Goal: Task Accomplishment & Management: Use online tool/utility

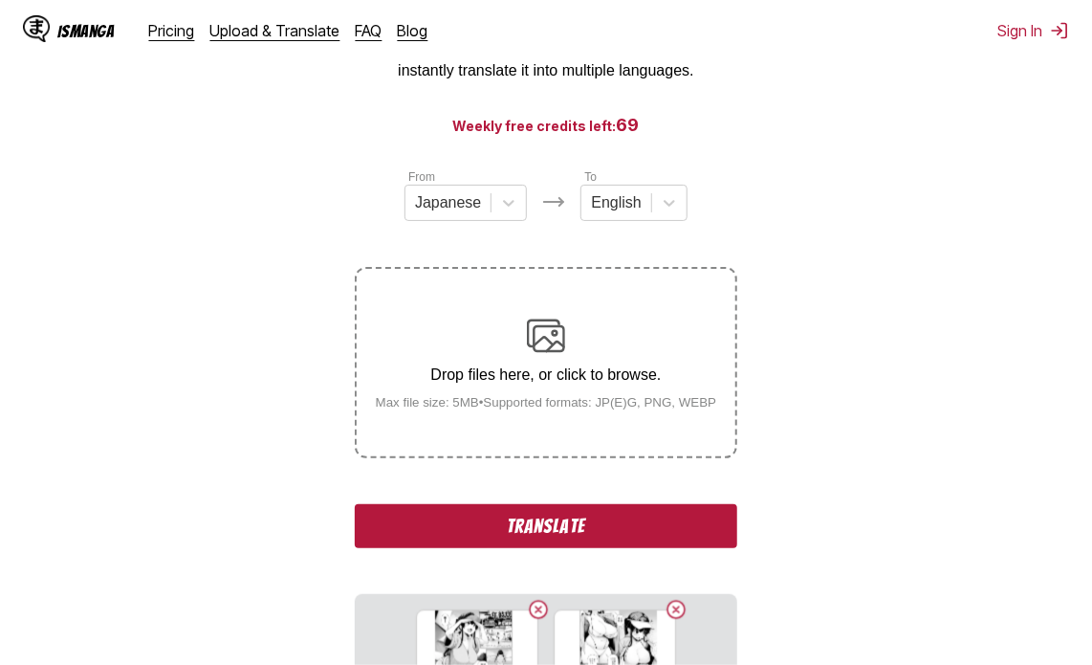
scroll to position [478, 0]
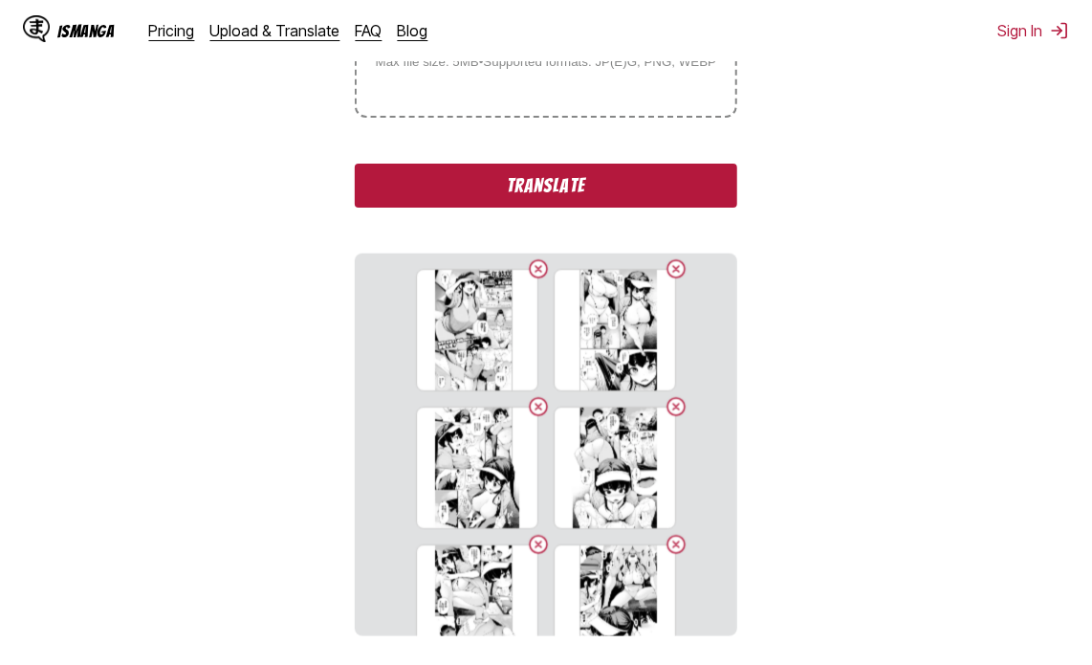
click at [889, 294] on section "From Japanese To English Drop files here, or click to browse. Max file size: 5M…" at bounding box center [546, 231] width 1062 height 809
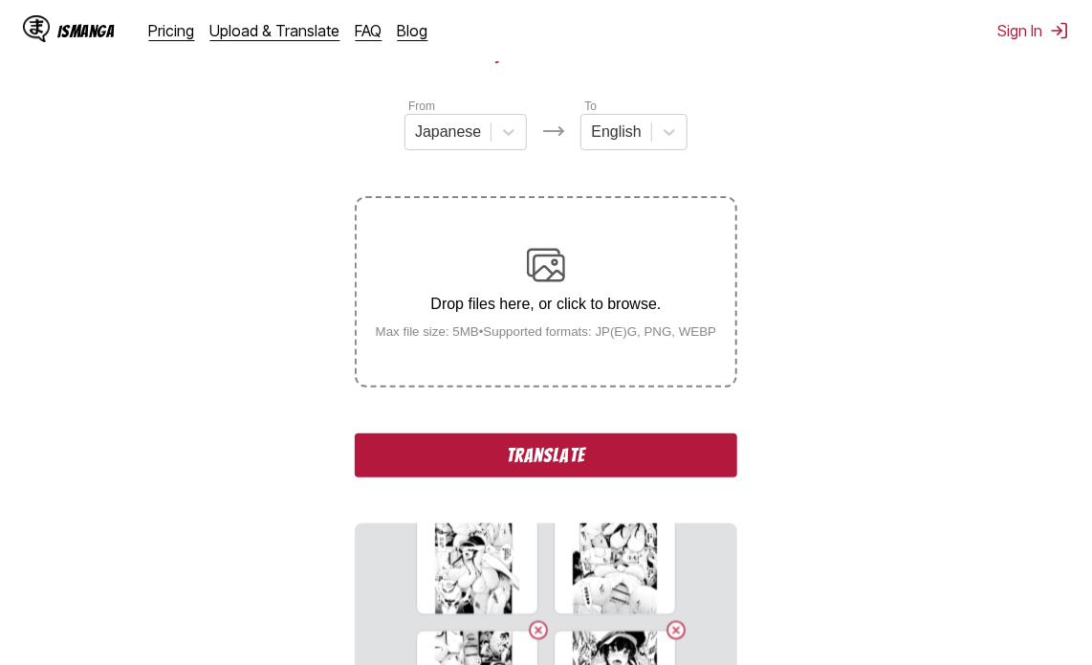
scroll to position [0, 0]
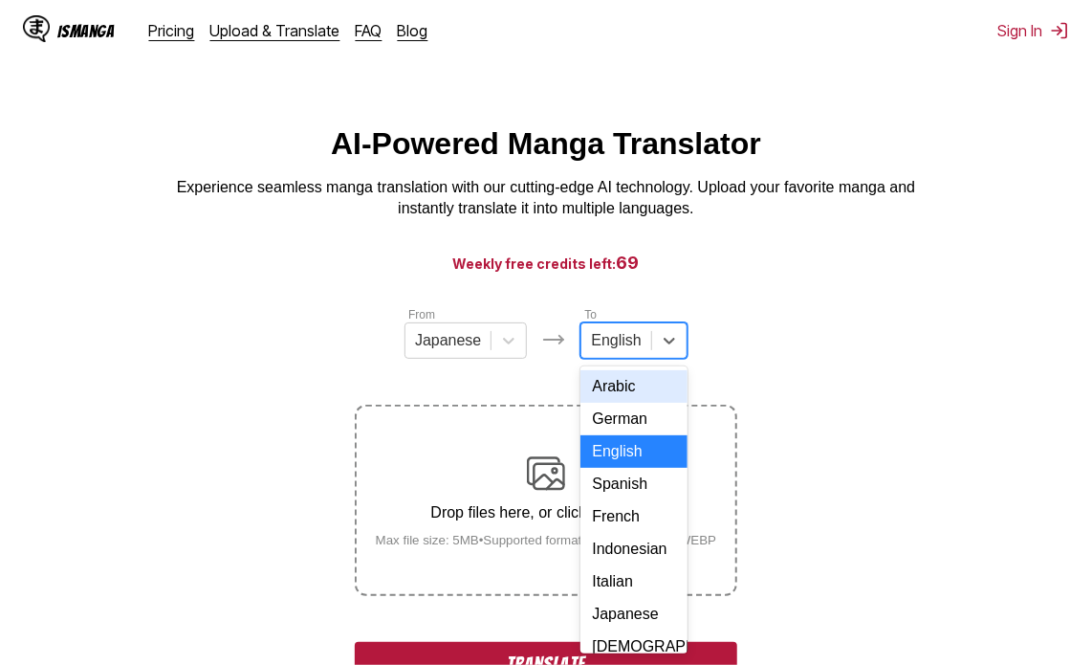
click at [641, 349] on div "English" at bounding box center [616, 340] width 69 height 29
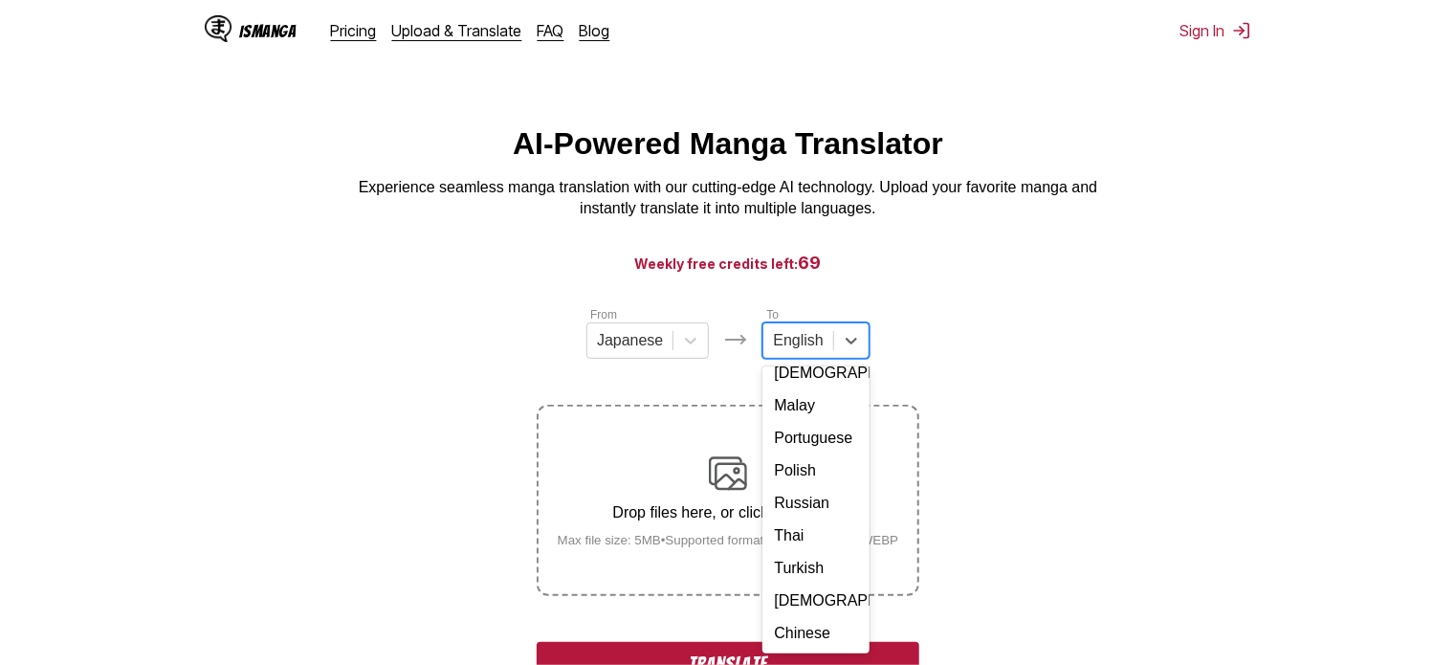
scroll to position [346, 0]
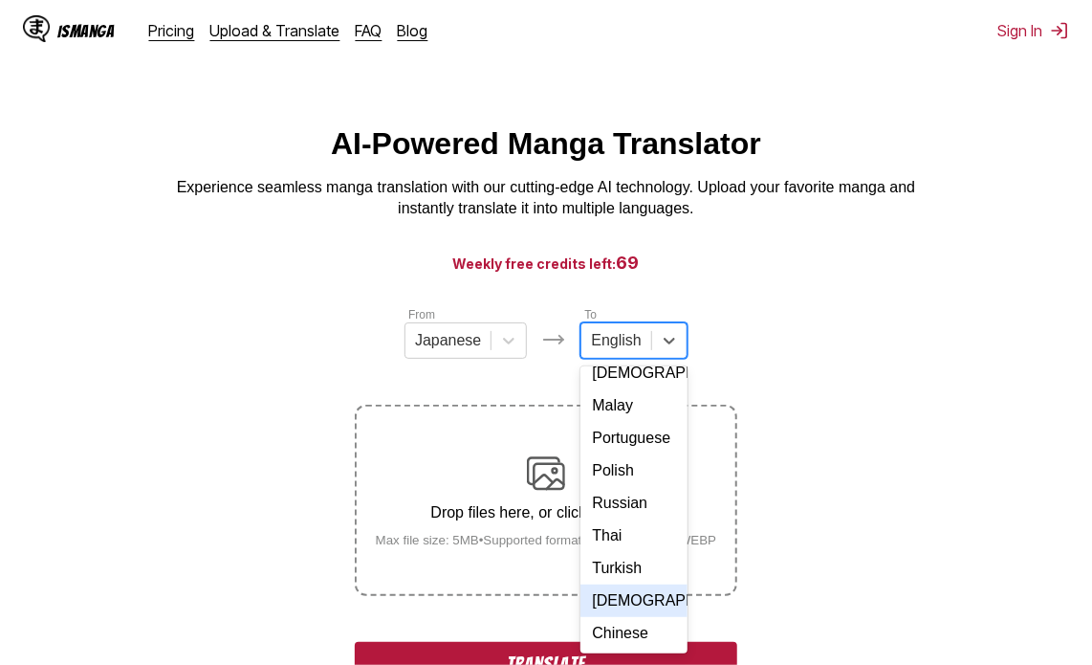
click at [639, 584] on div "[DEMOGRAPHIC_DATA]" at bounding box center [634, 600] width 106 height 33
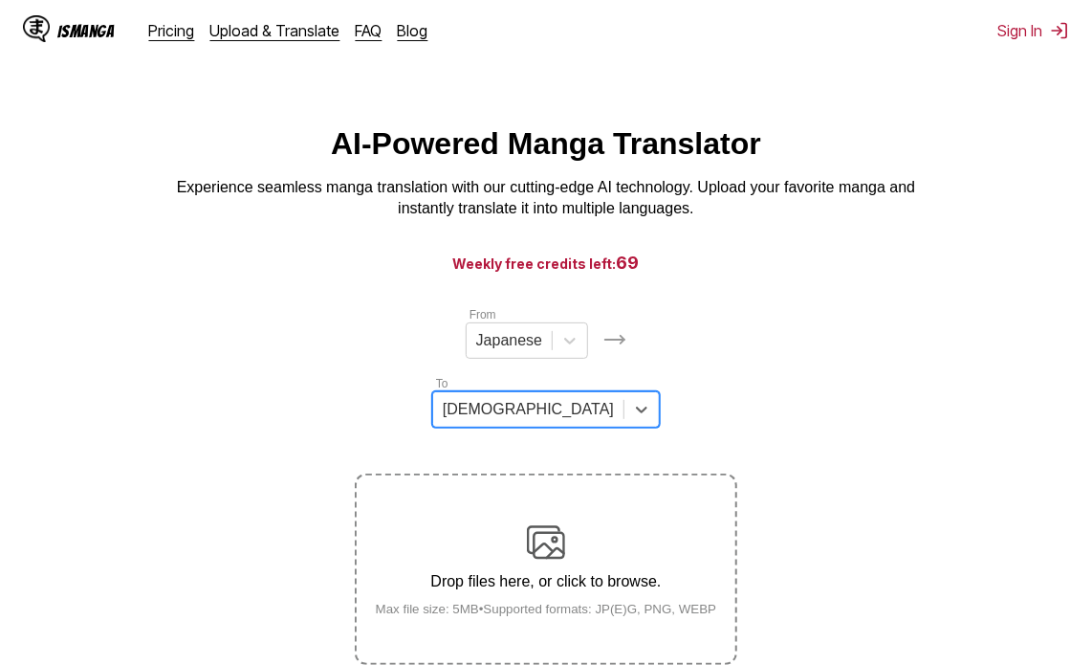
click at [707, 195] on p "Experience seamless manga translation with our cutting-edge AI technology. Uplo…" at bounding box center [546, 198] width 765 height 43
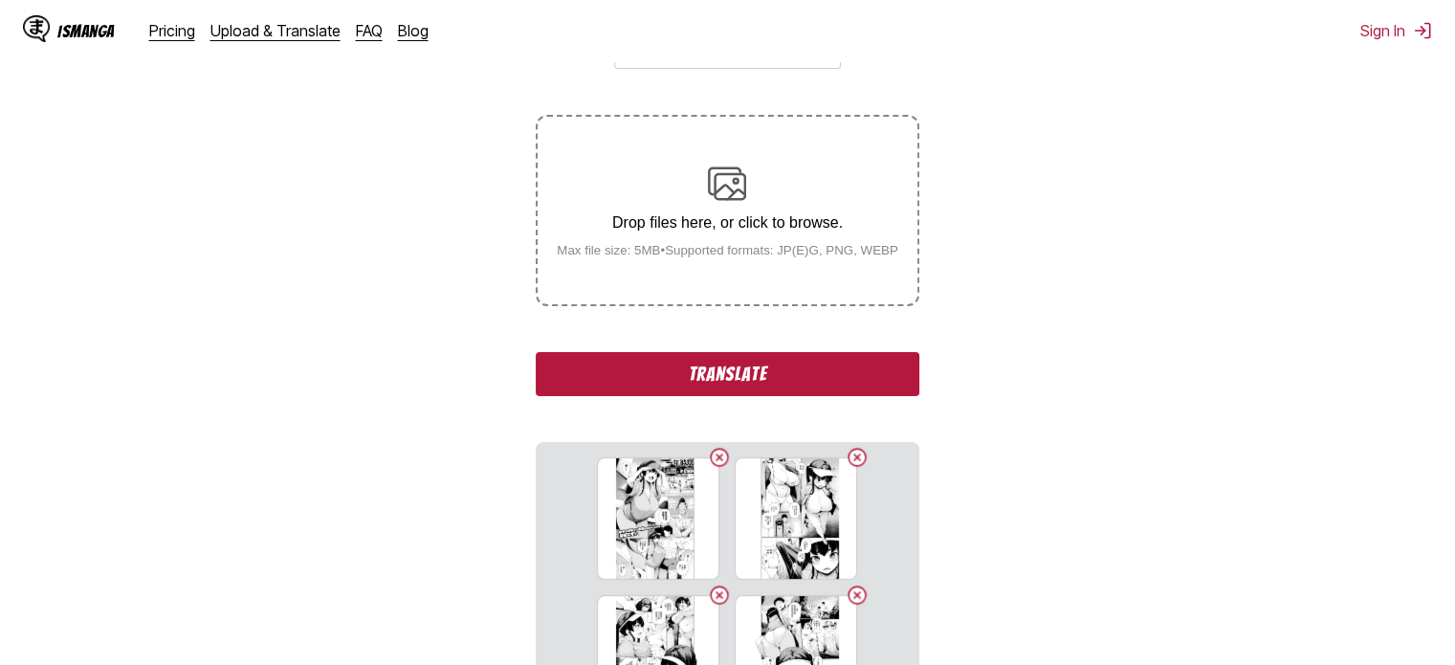
scroll to position [191, 0]
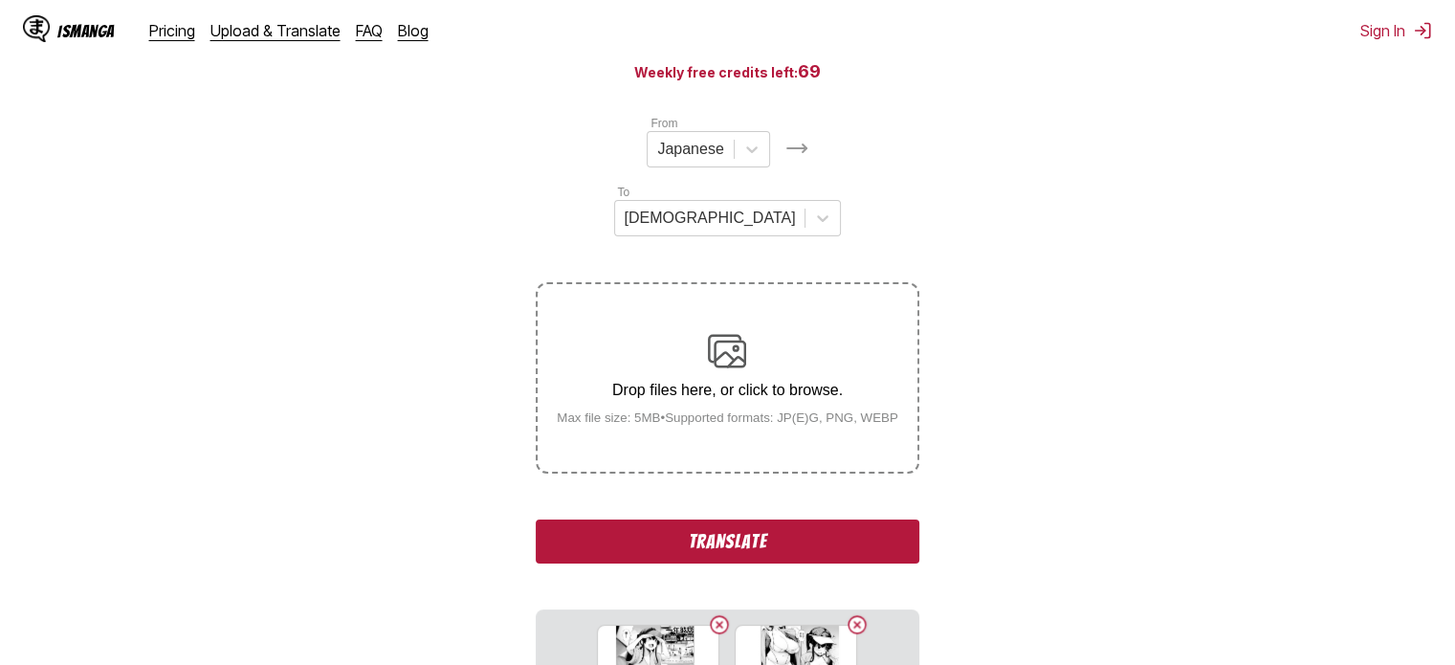
click at [806, 519] on button "Translate" at bounding box center [727, 541] width 383 height 44
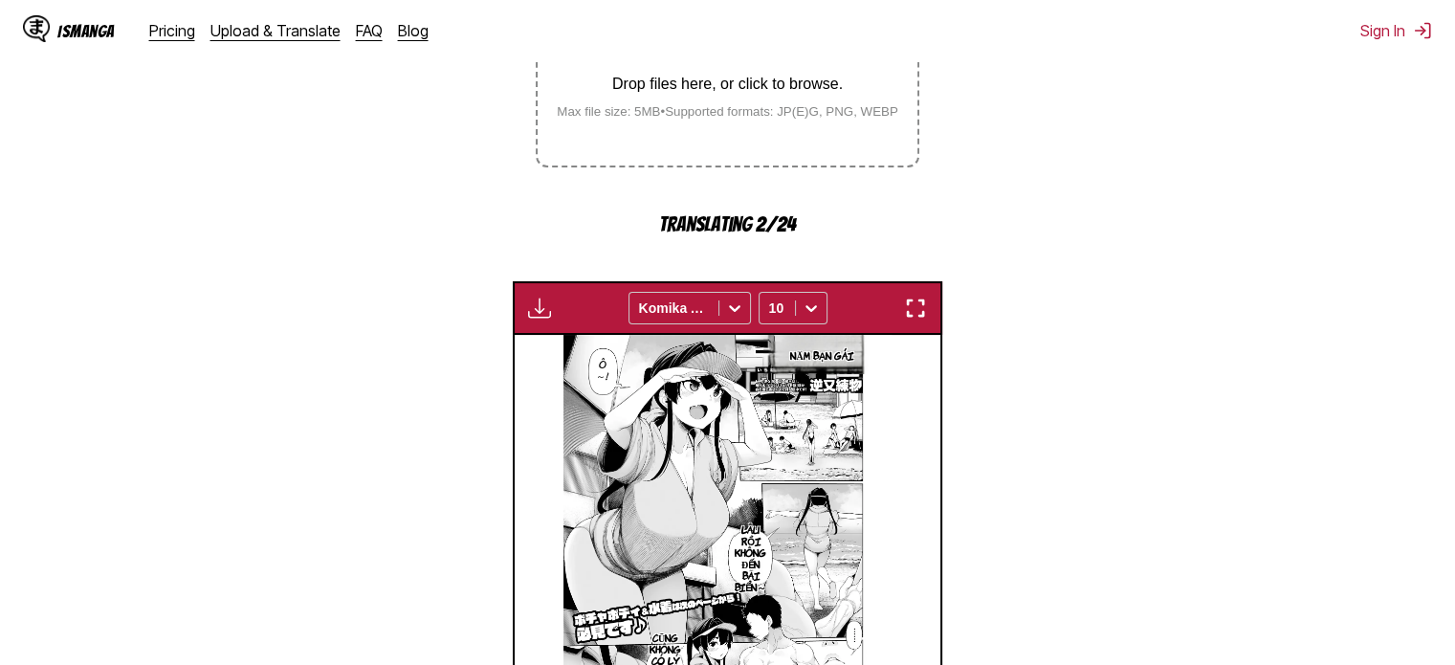
scroll to position [593, 0]
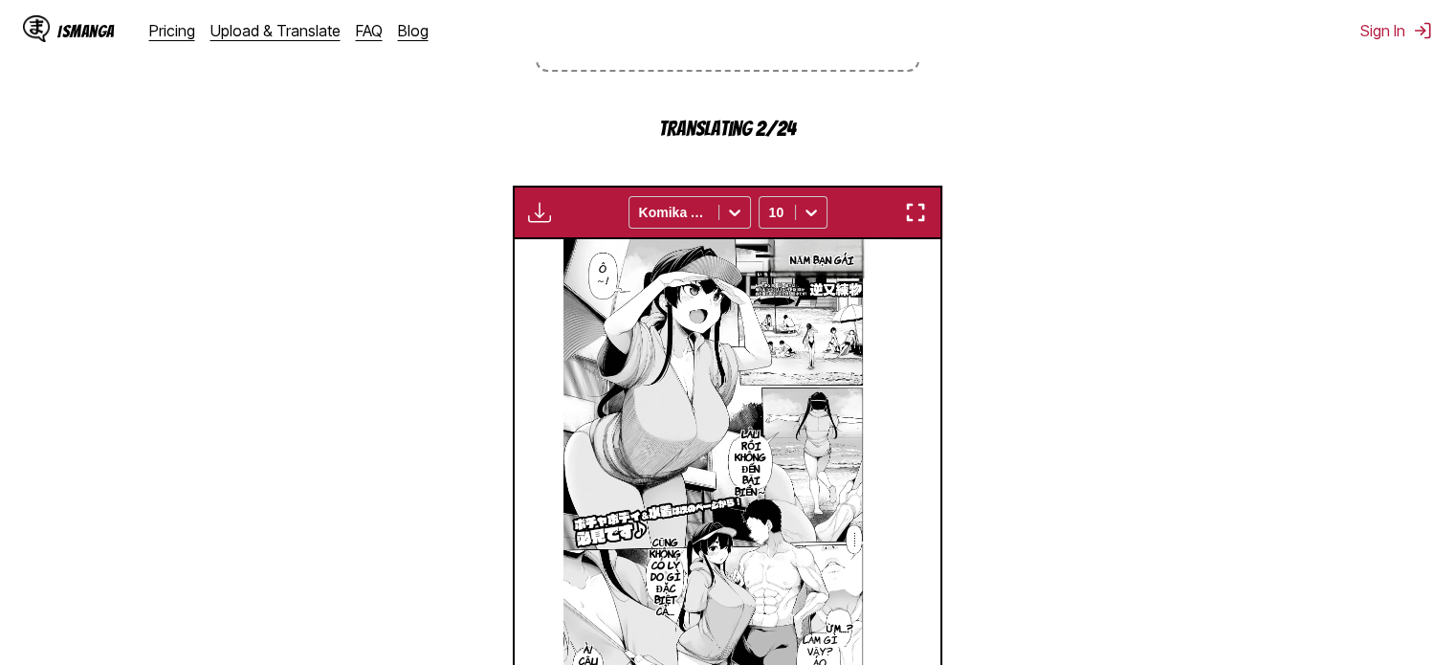
click at [913, 201] on img "button" at bounding box center [915, 212] width 23 height 23
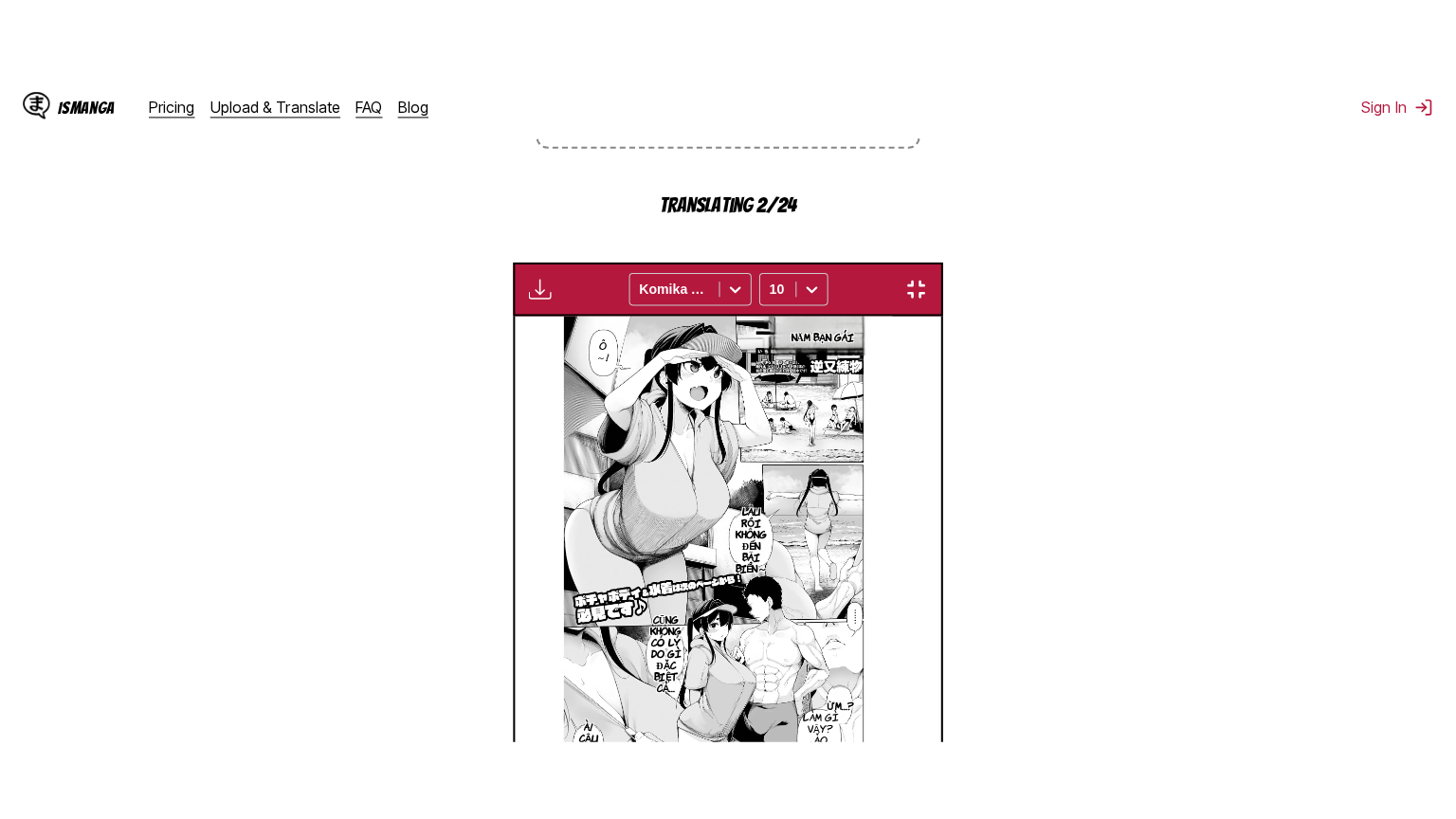
scroll to position [220, 0]
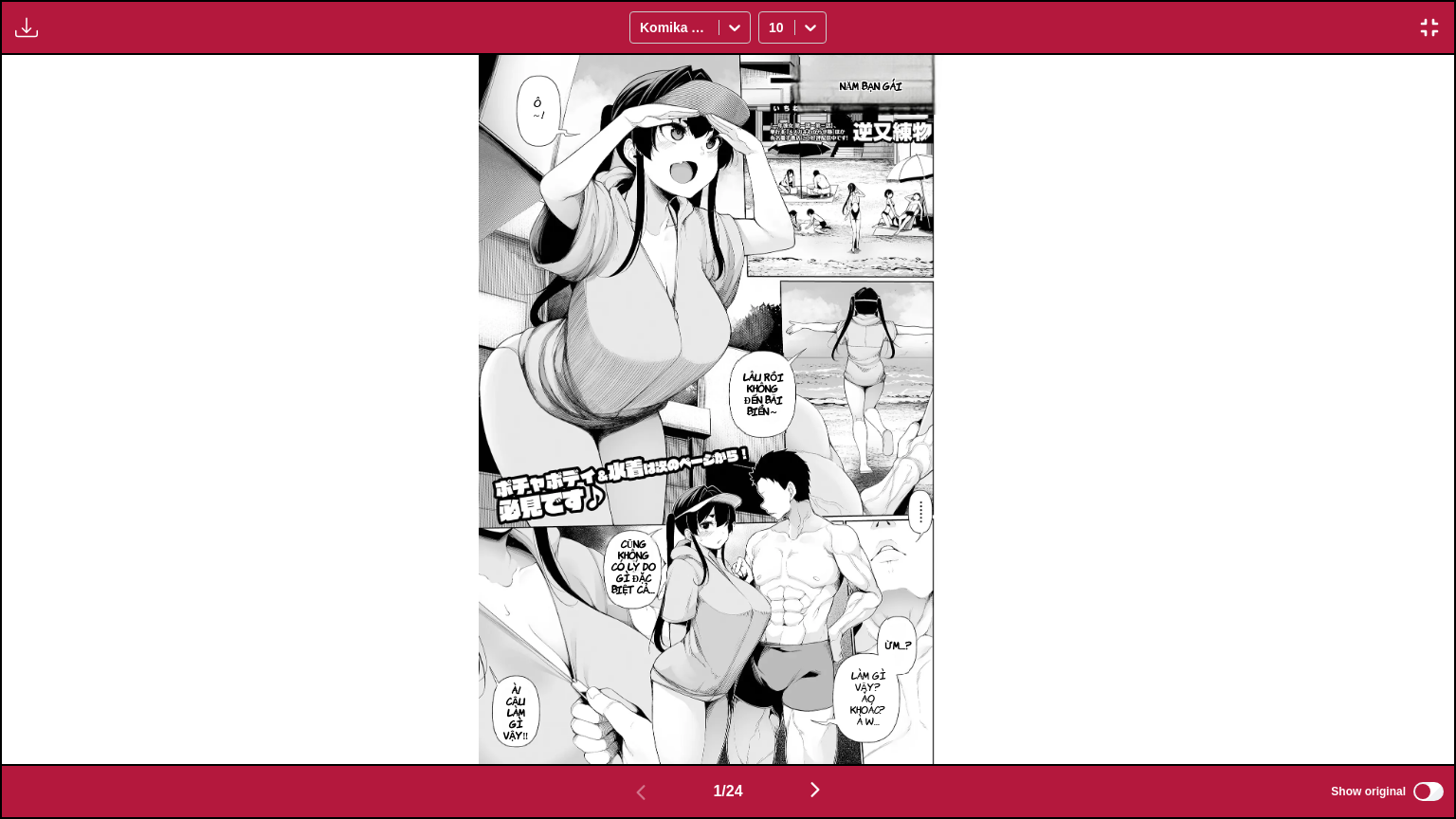
click at [818, 658] on img "button" at bounding box center [815, 789] width 23 height 23
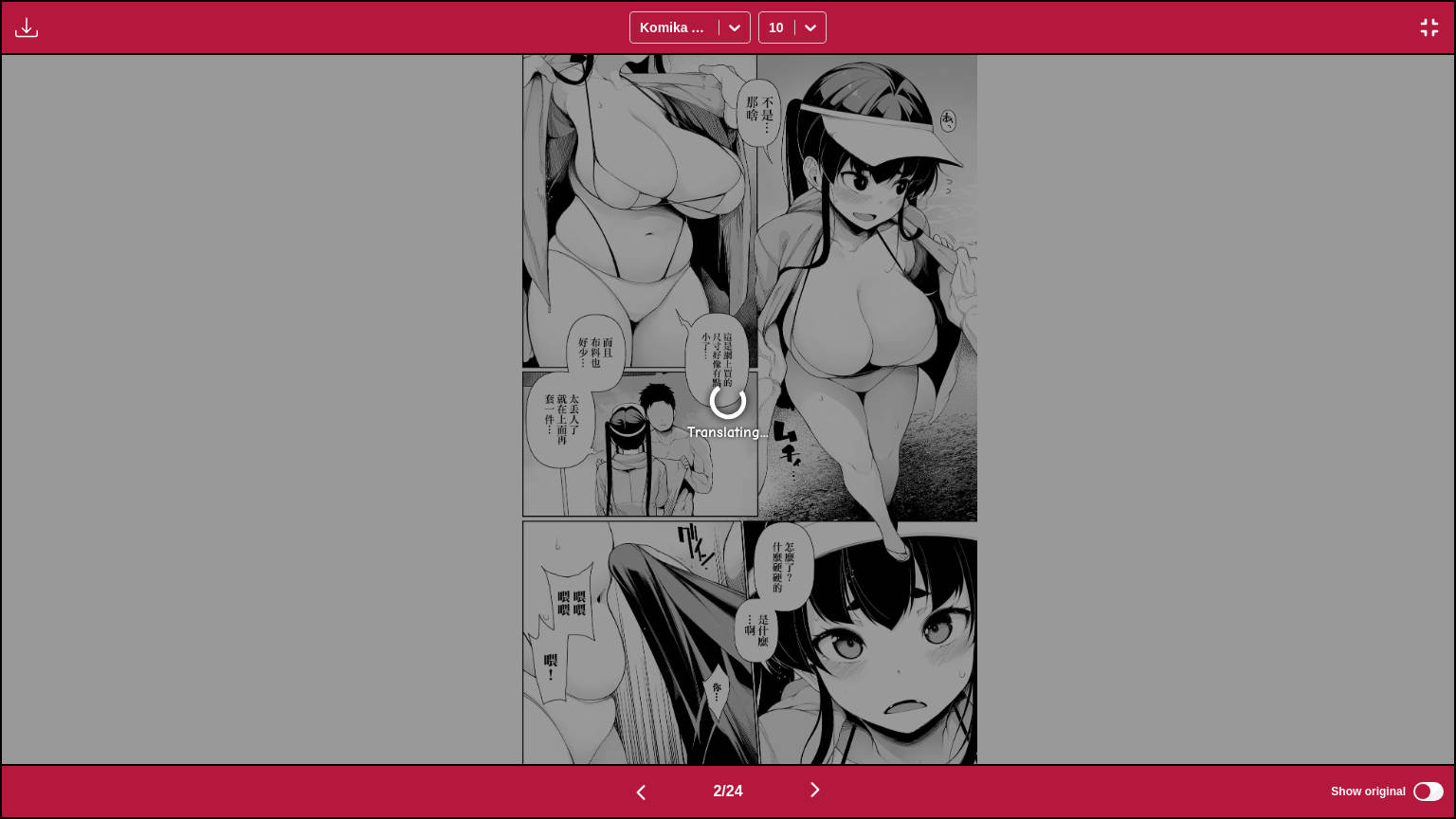
click at [631, 658] on img "button" at bounding box center [640, 792] width 23 height 23
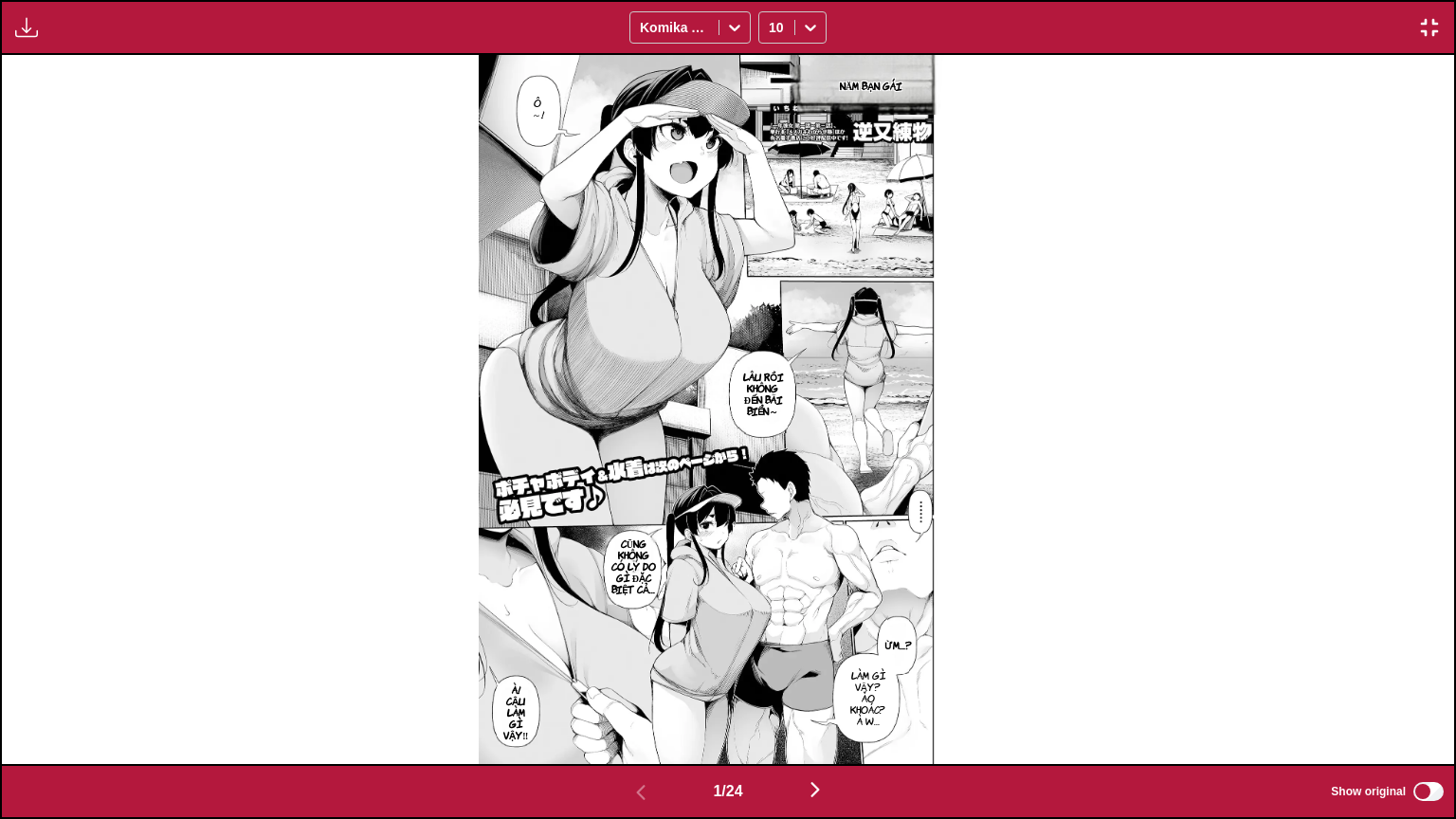
click at [811, 658] on img "button" at bounding box center [815, 789] width 23 height 23
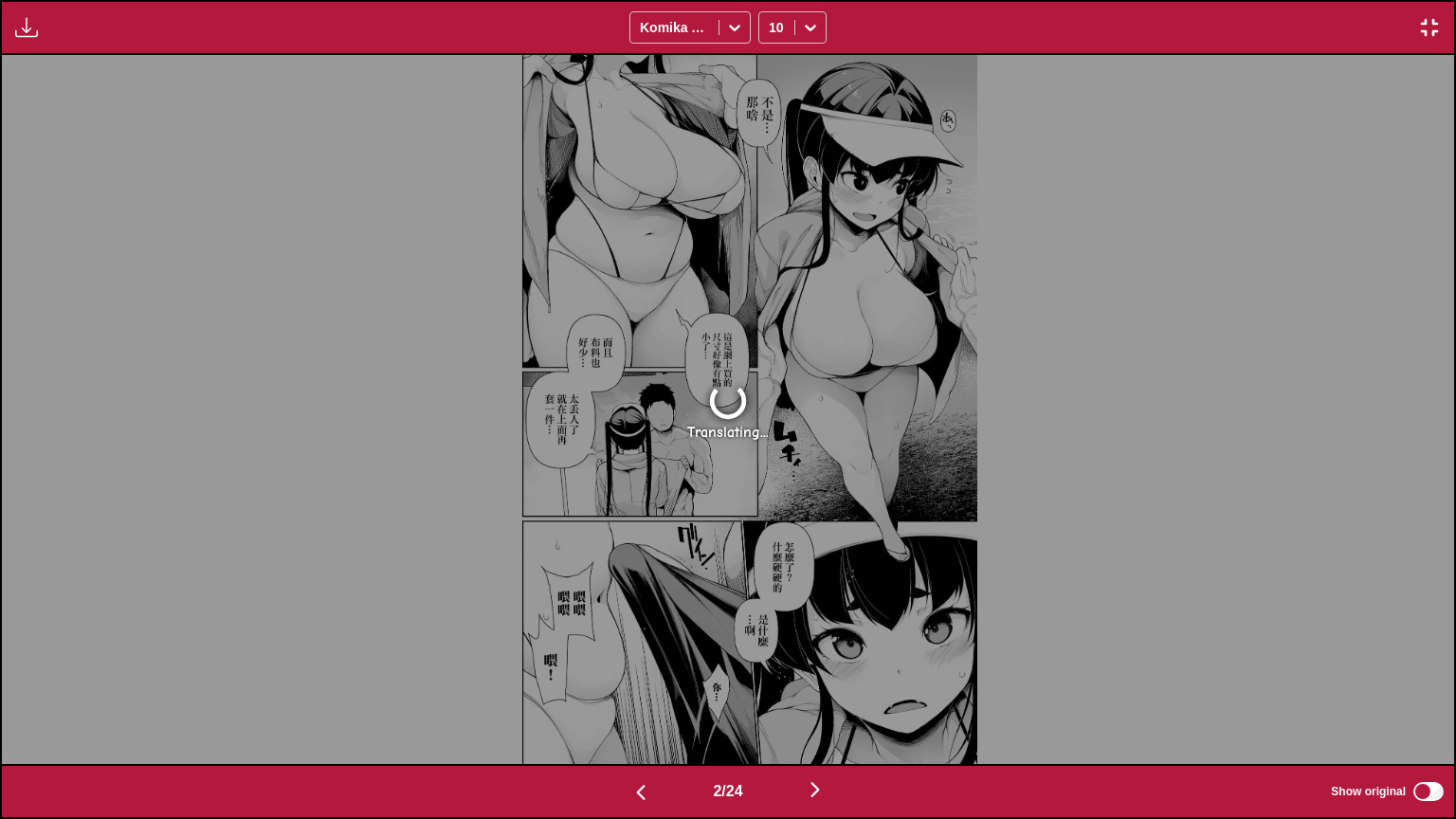
click at [811, 658] on img "button" at bounding box center [815, 789] width 23 height 23
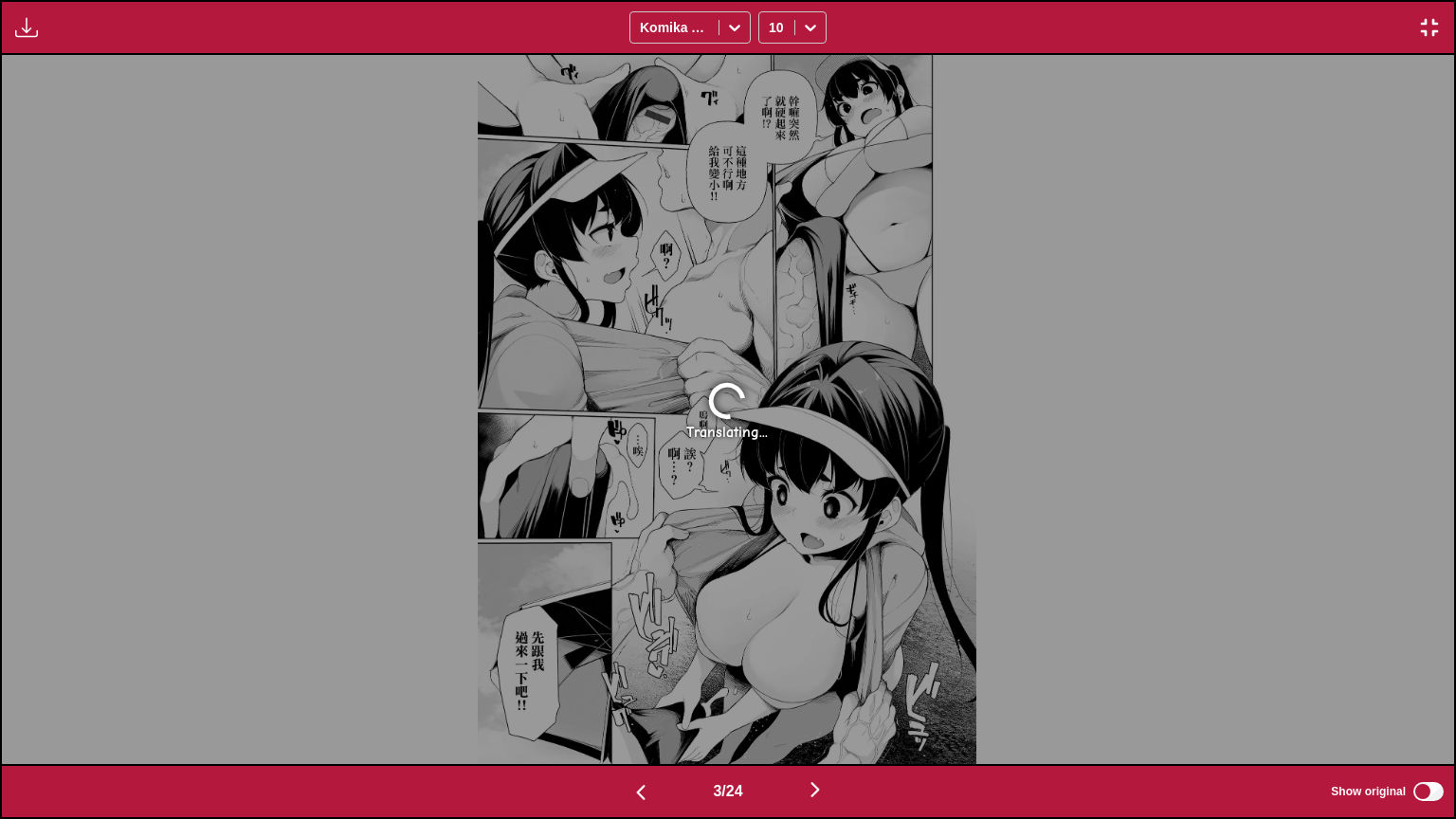
click at [645, 658] on div "3 / 24 Show original" at bounding box center [728, 791] width 1456 height 55
click at [636, 658] on img "button" at bounding box center [640, 792] width 23 height 23
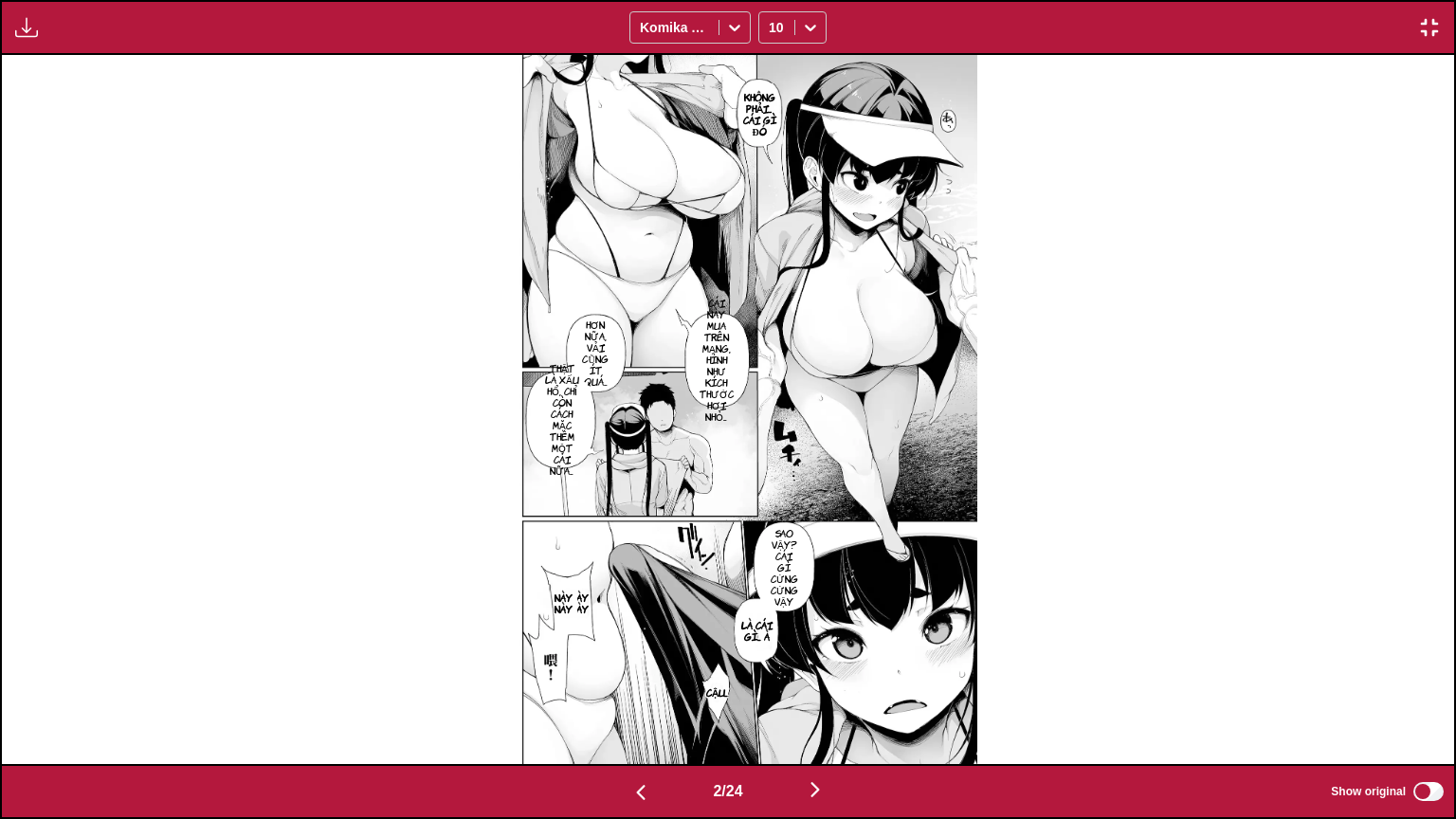
click at [815, 6] on div "Available for premium users only Komika Axis 10" at bounding box center [728, 27] width 1456 height 55
click at [816, 25] on icon at bounding box center [810, 28] width 11 height 7
click at [777, 76] on div "6" at bounding box center [792, 68] width 68 height 29
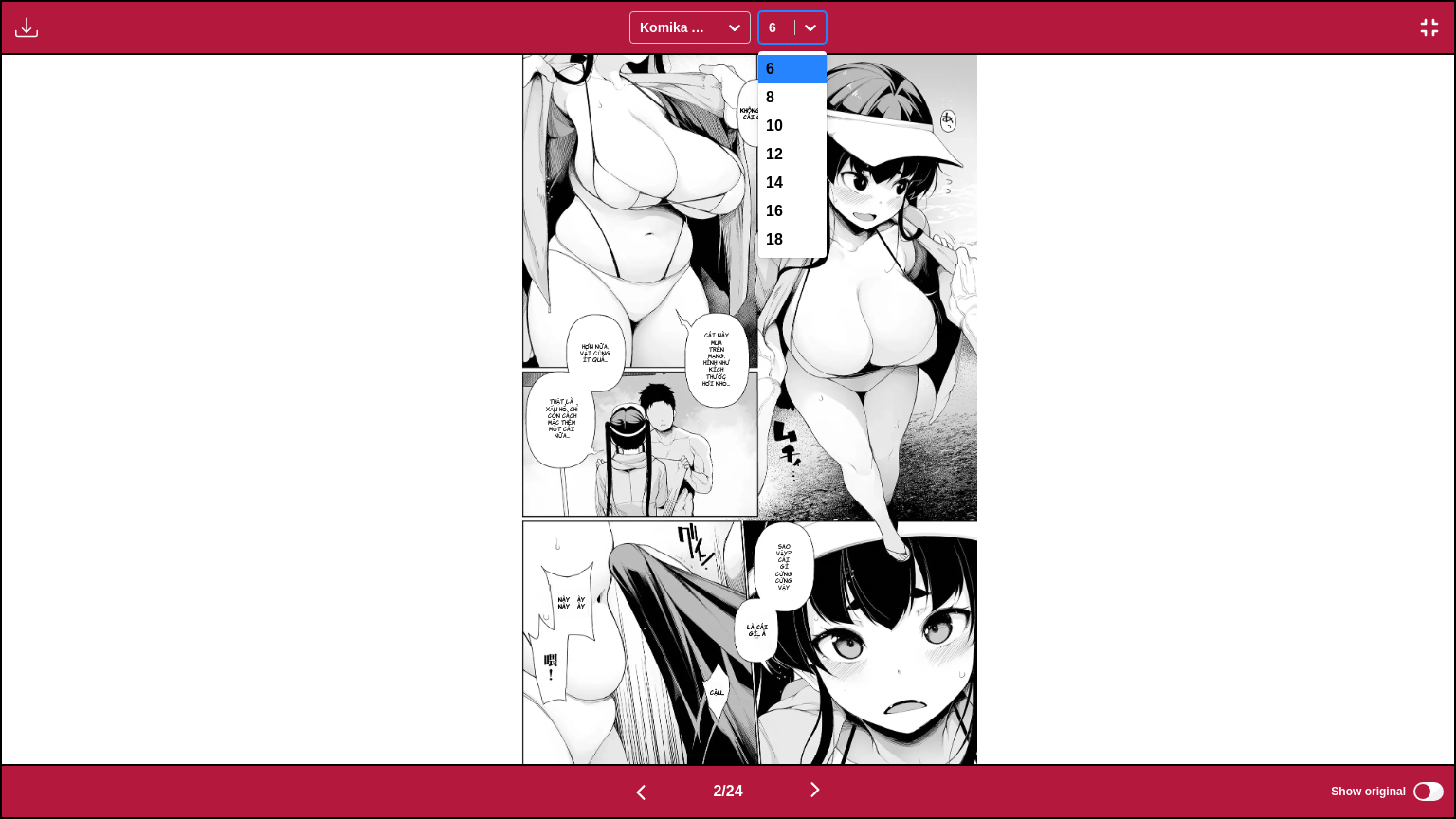
click at [802, 33] on icon at bounding box center [810, 27] width 19 height 19
click at [789, 109] on div "8" at bounding box center [792, 97] width 68 height 29
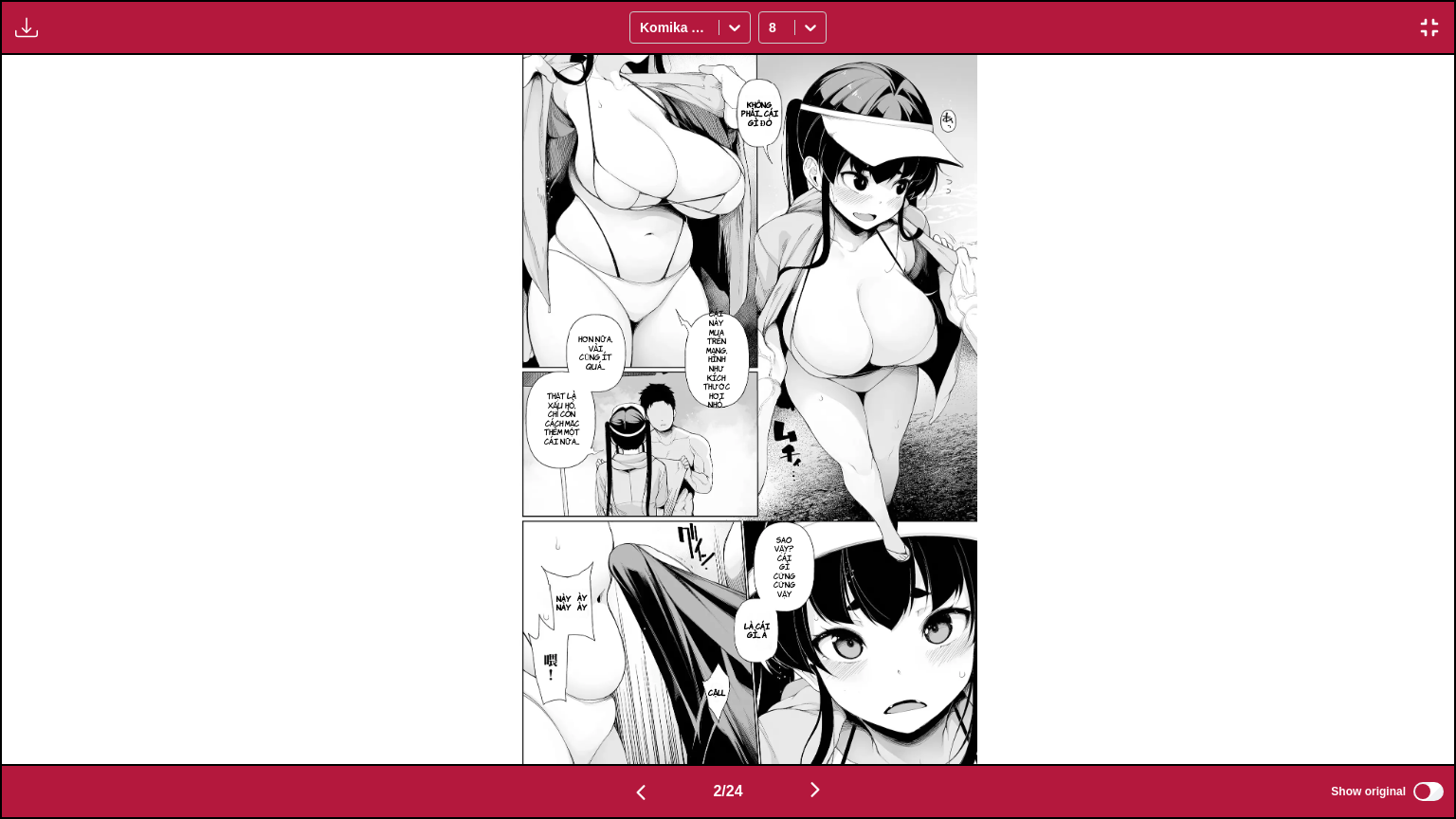
click at [633, 658] on img "button" at bounding box center [640, 792] width 23 height 23
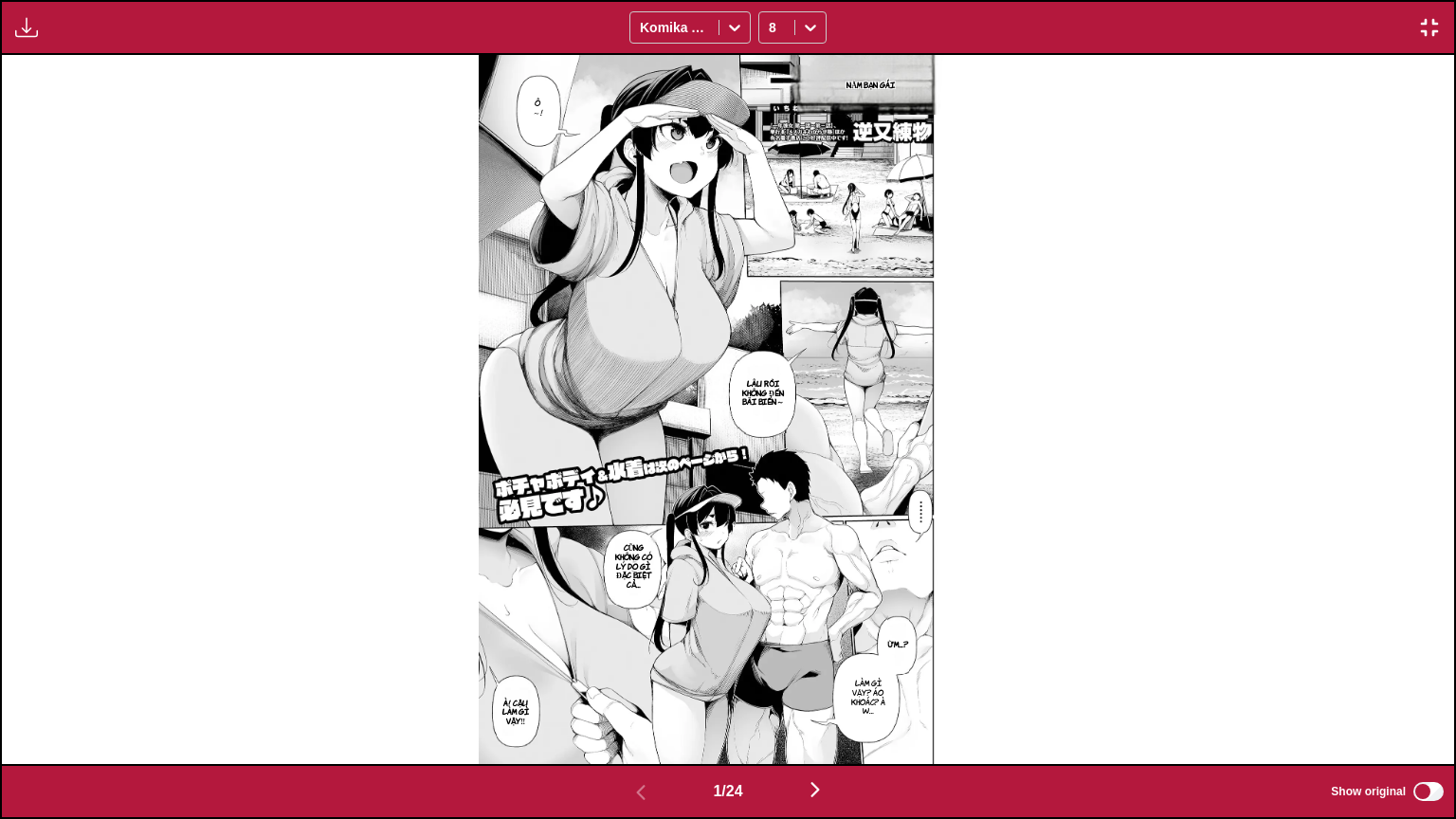
click at [827, 658] on img "button" at bounding box center [815, 789] width 23 height 23
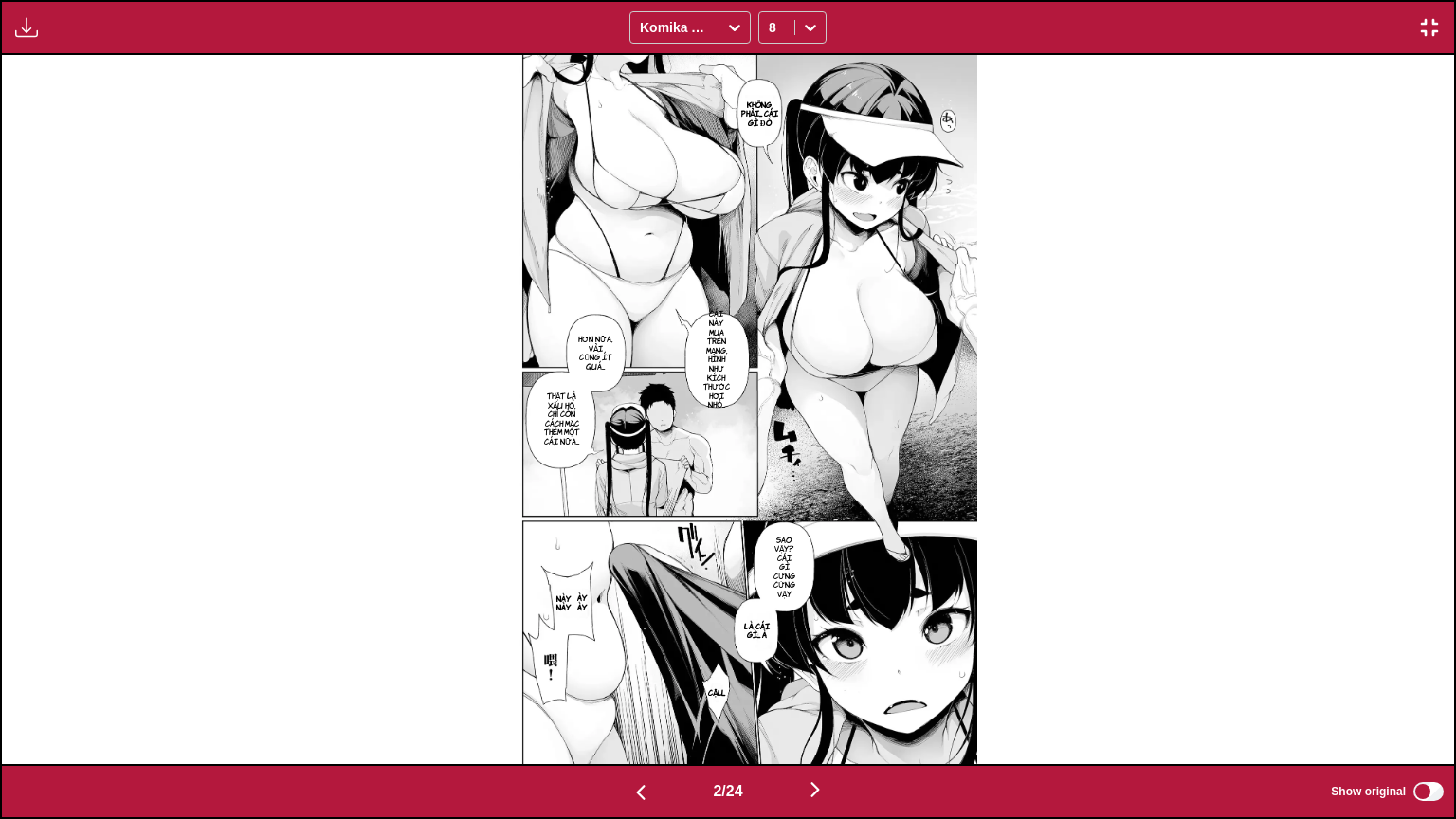
click at [827, 658] on img "button" at bounding box center [815, 789] width 23 height 23
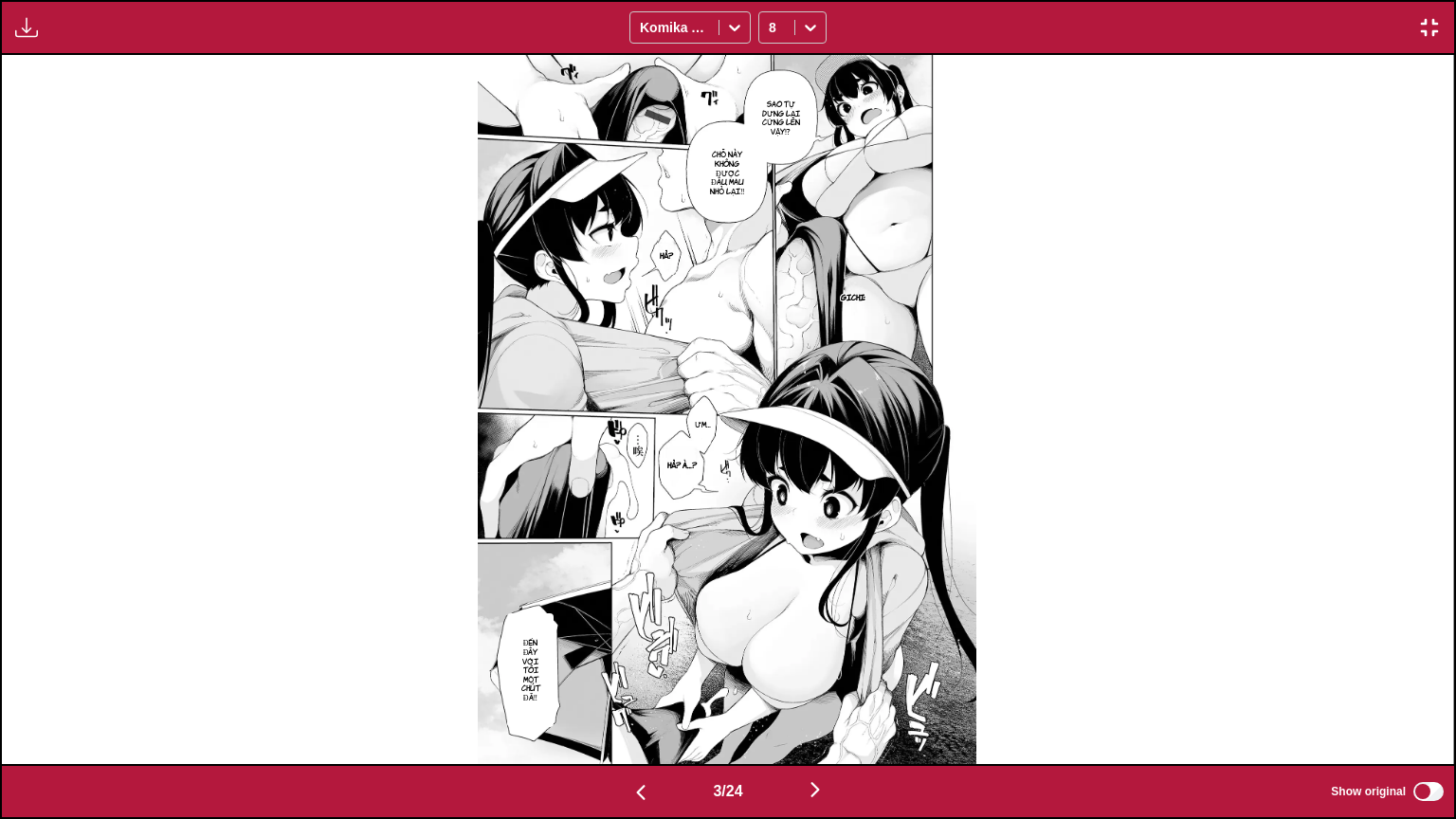
click at [827, 658] on img "button" at bounding box center [815, 789] width 23 height 23
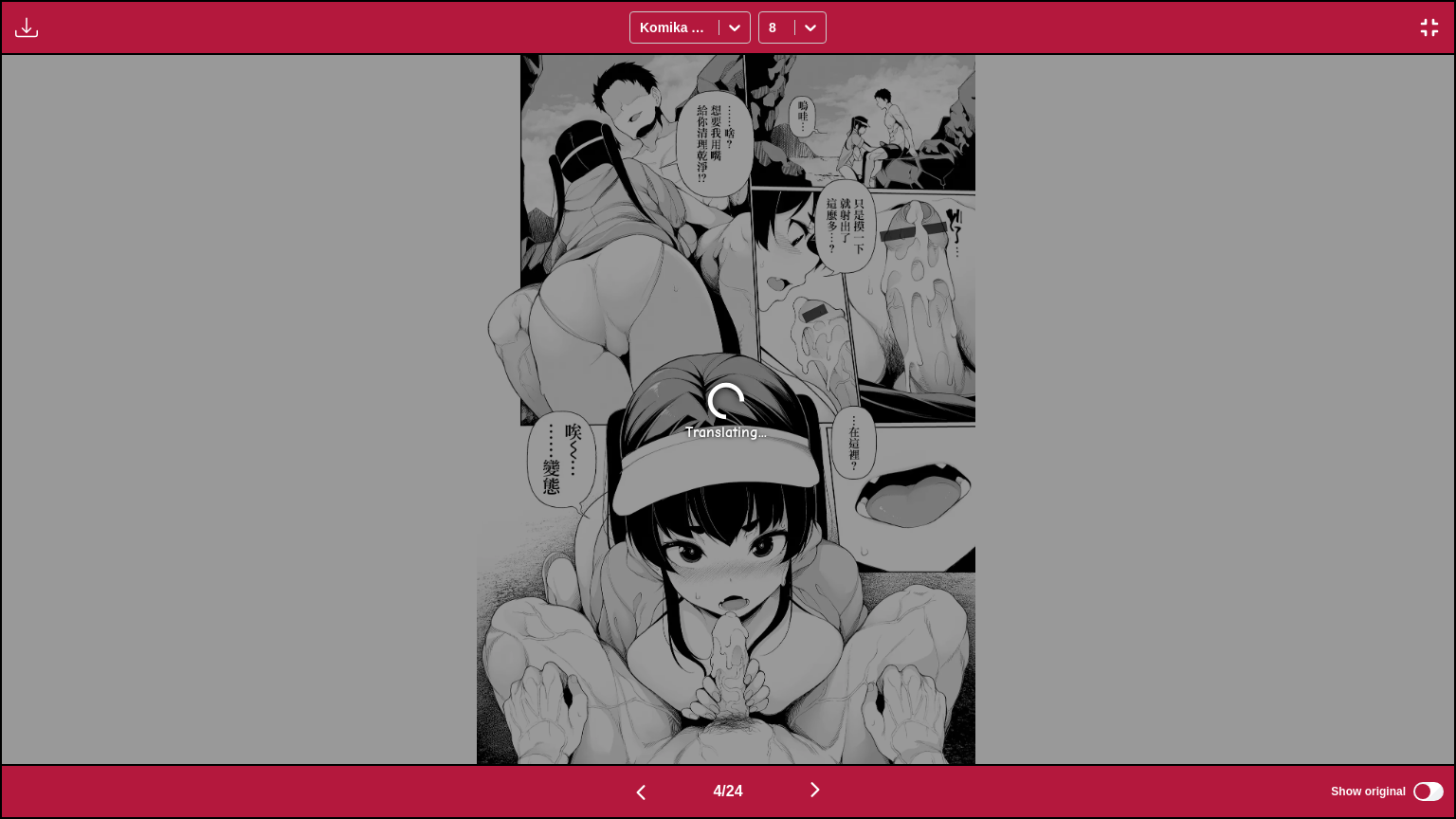
click at [1422, 32] on img "button" at bounding box center [1429, 27] width 23 height 23
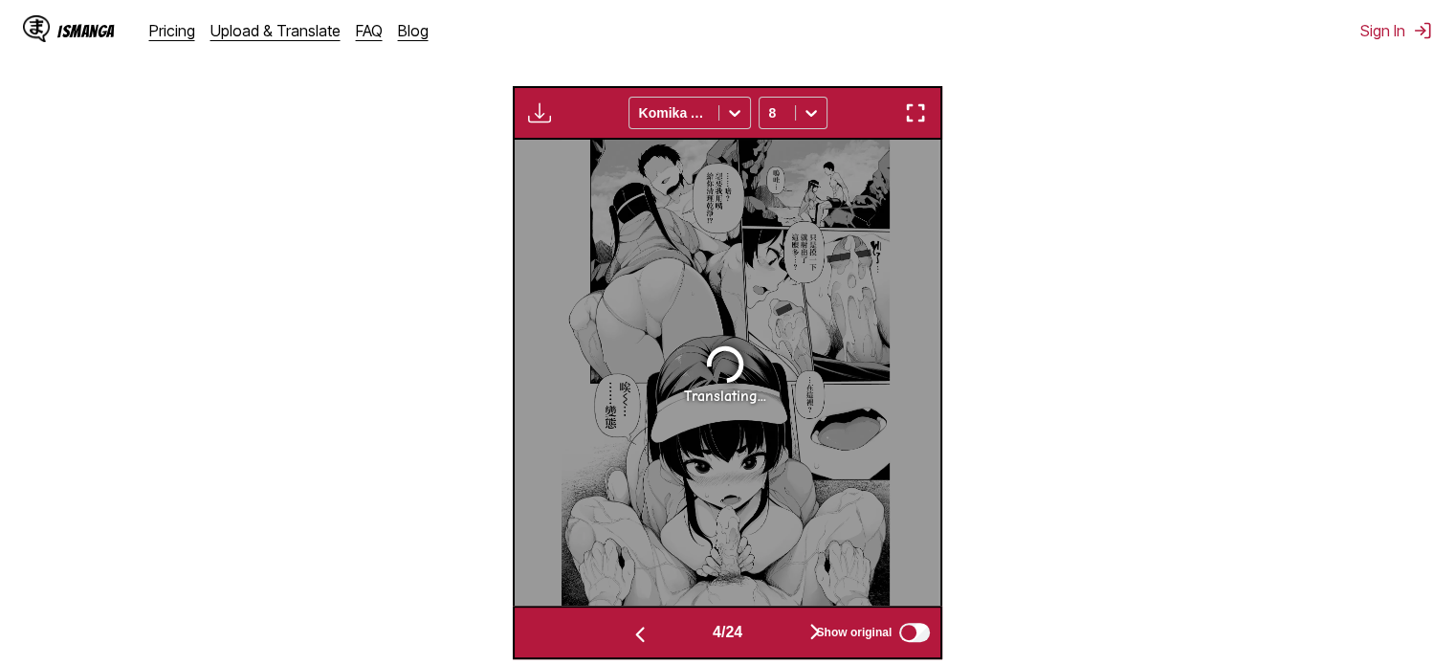
scroll to position [799, 0]
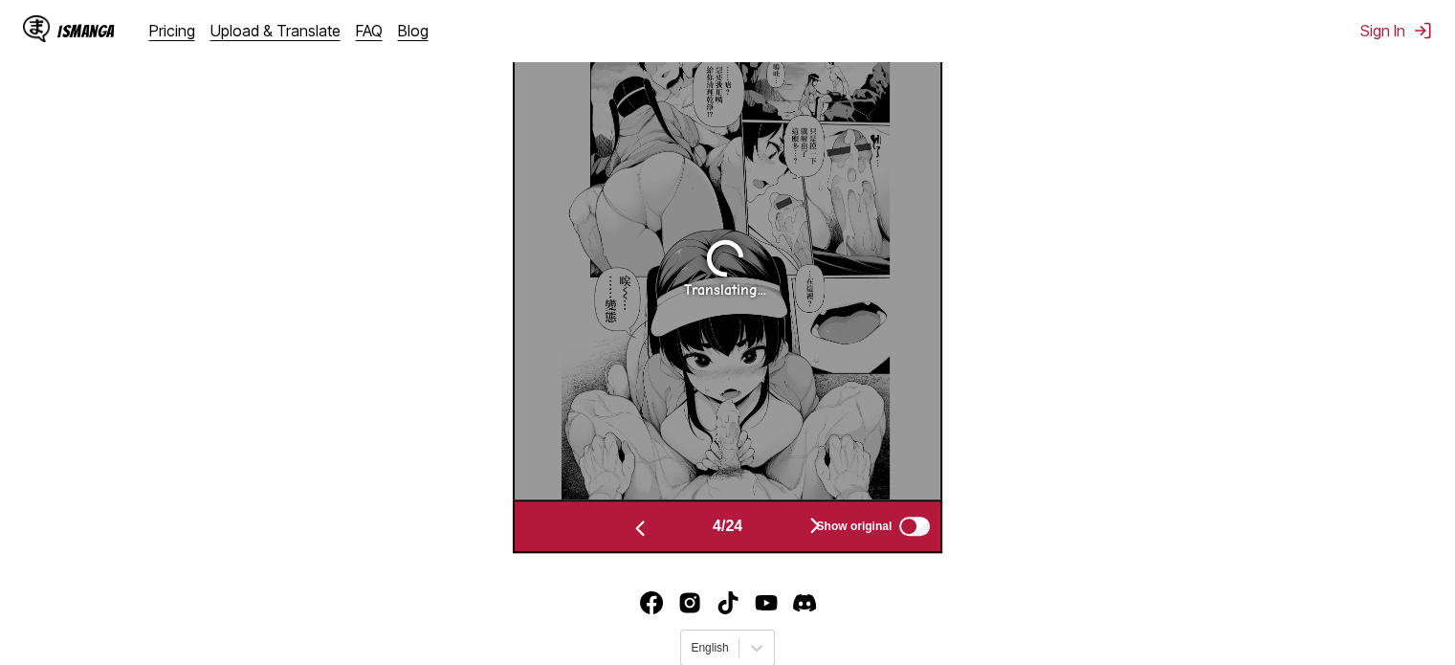
click at [615, 513] on button "button" at bounding box center [639, 527] width 115 height 28
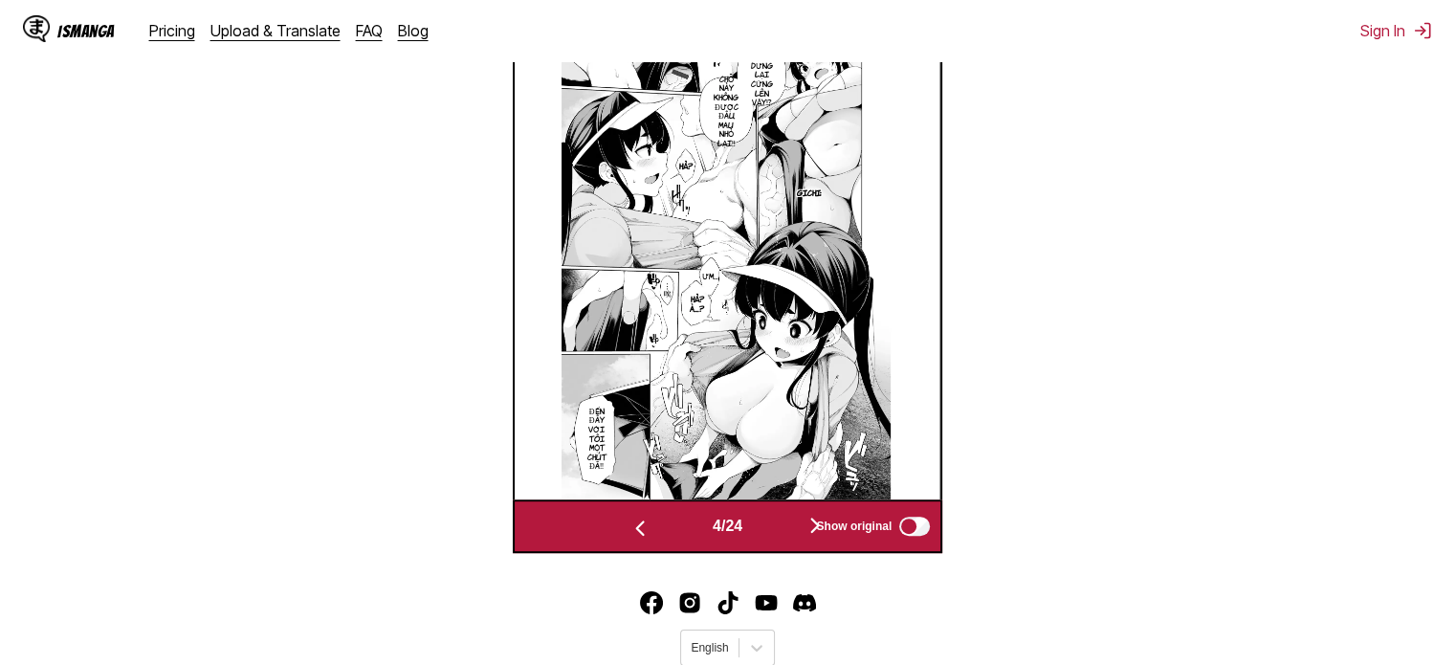
scroll to position [765, 0]
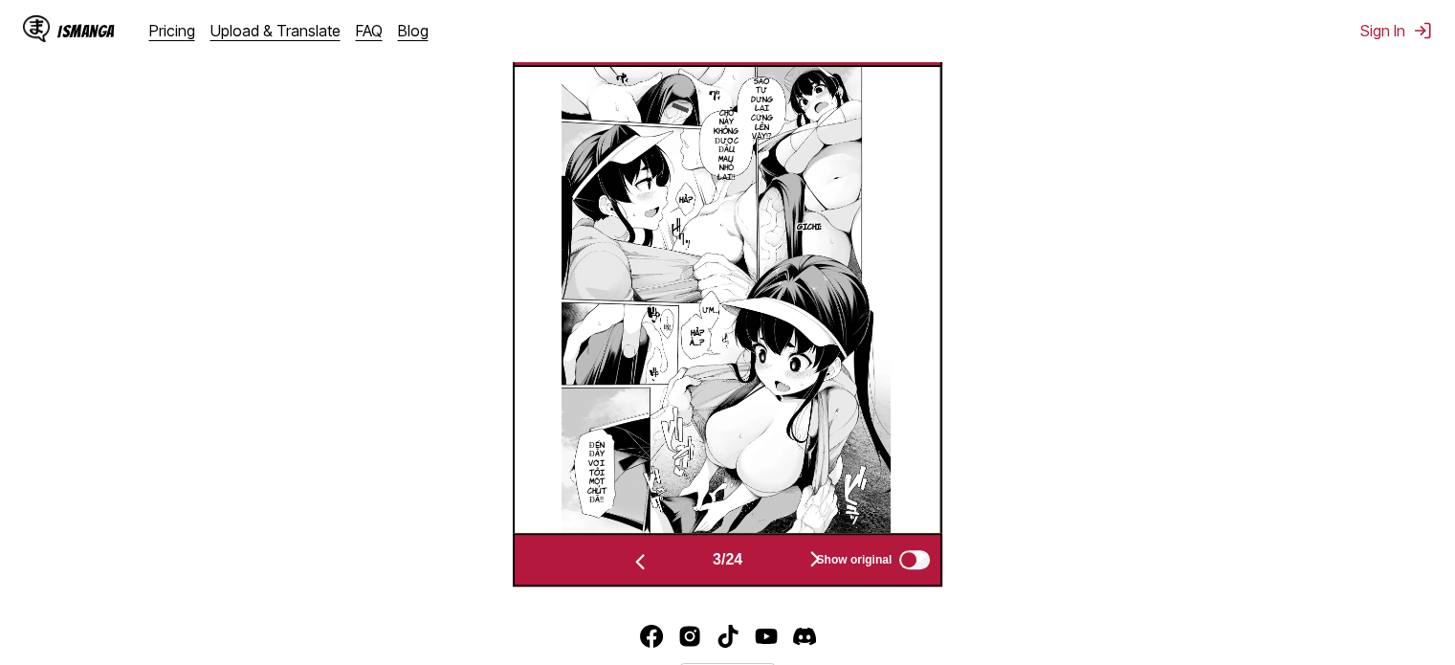
click at [617, 462] on img at bounding box center [725, 300] width 328 height 466
click at [630, 550] on img "button" at bounding box center [639, 561] width 23 height 23
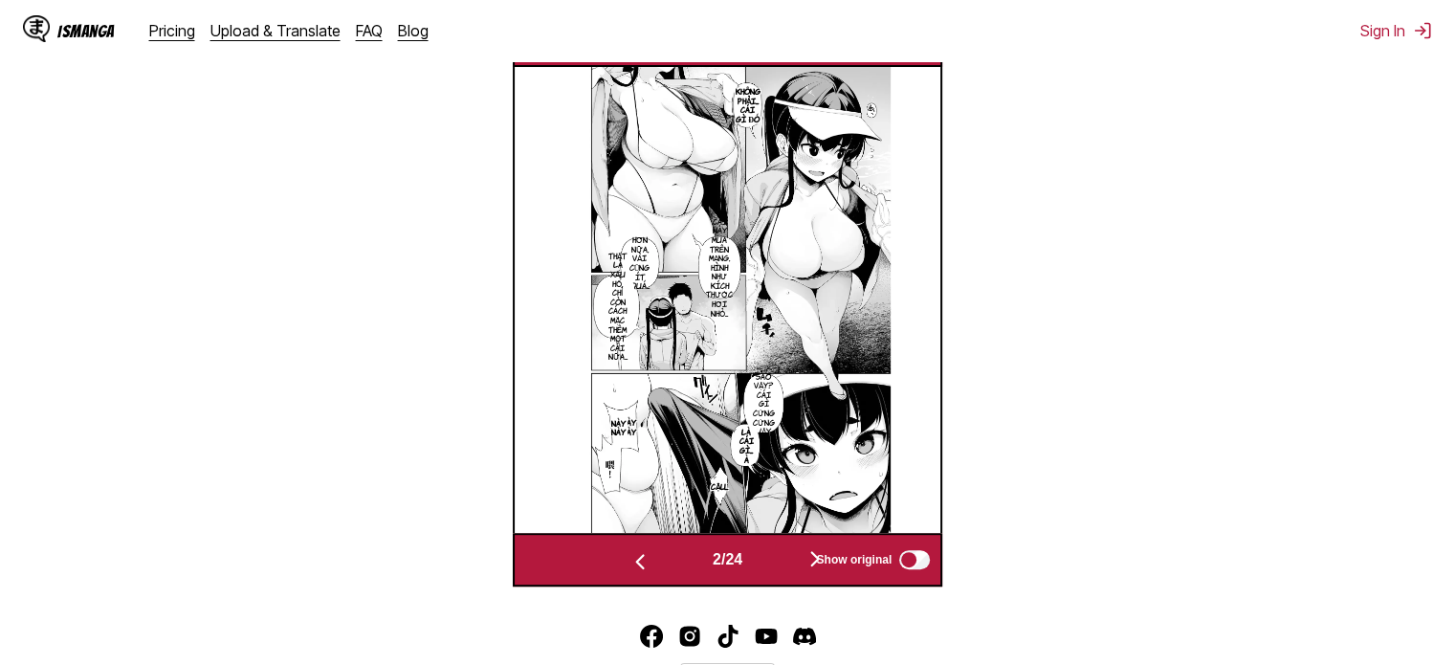
click at [630, 550] on img "button" at bounding box center [639, 561] width 23 height 23
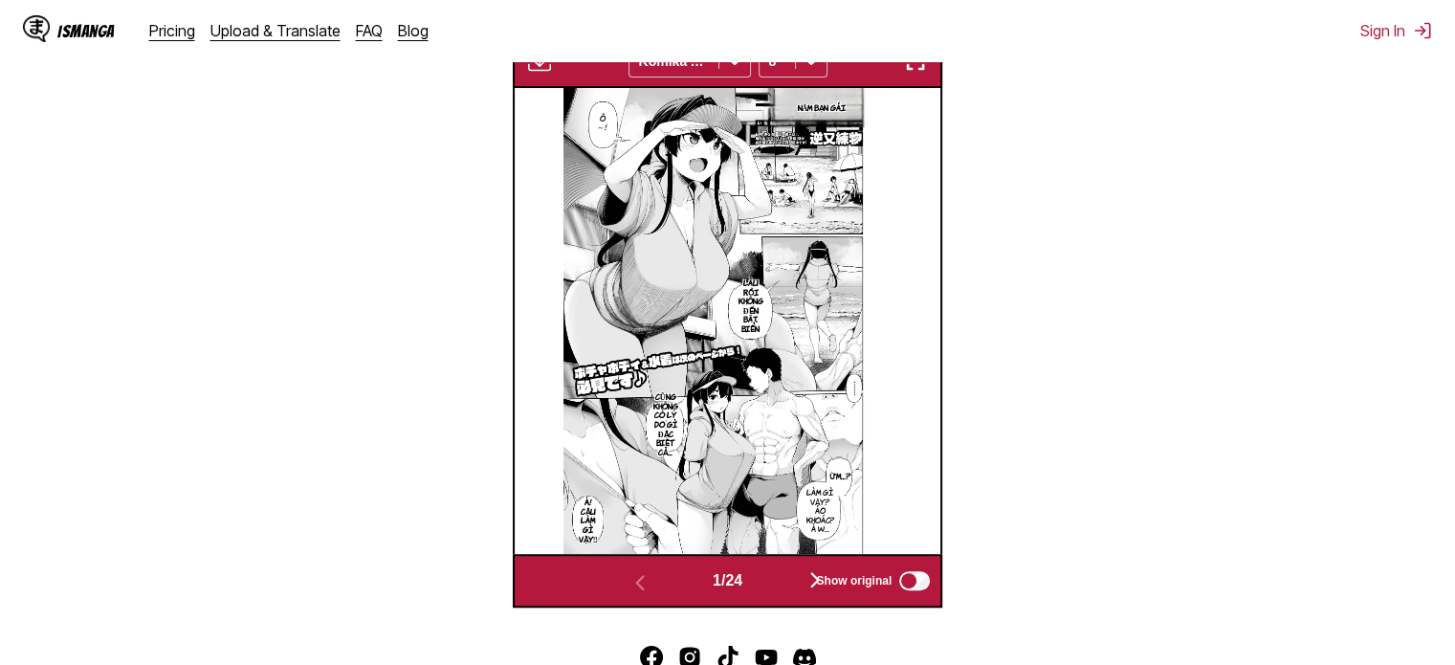
scroll to position [799, 0]
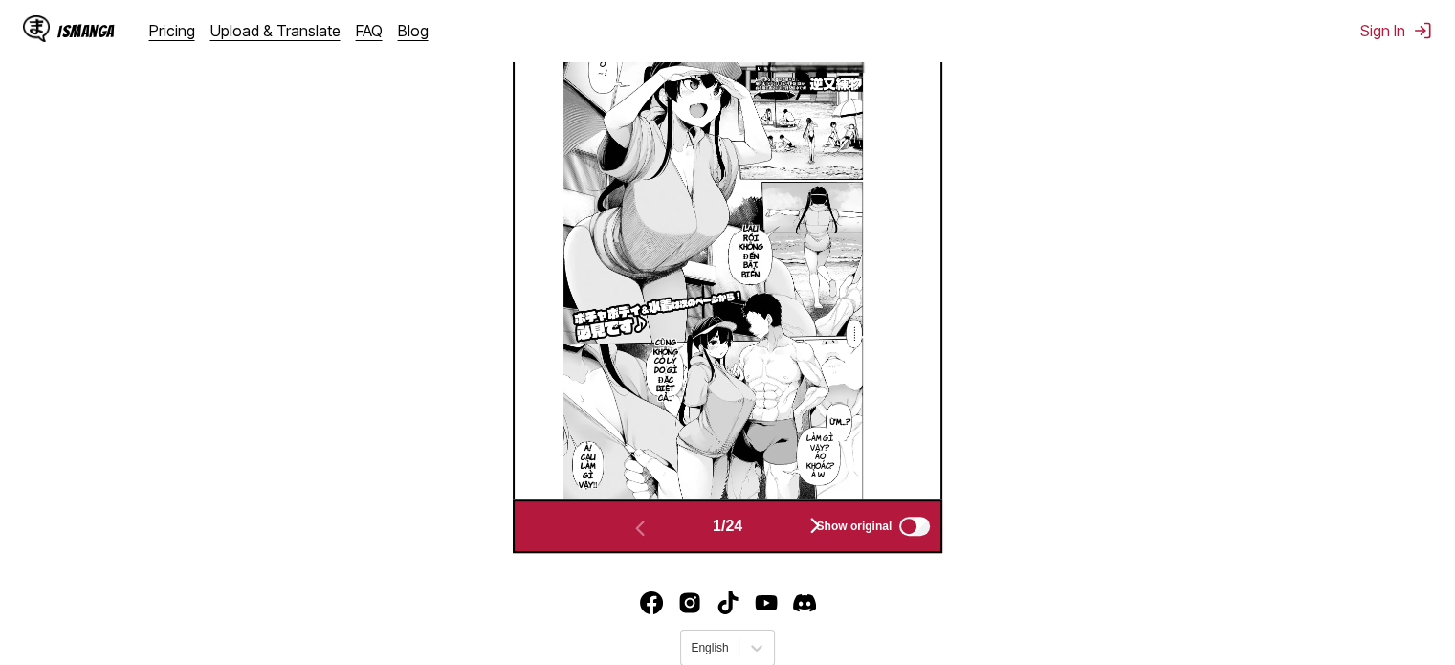
click at [818, 514] on div "Show original" at bounding box center [868, 526] width 128 height 25
click at [794, 513] on button "button" at bounding box center [814, 527] width 115 height 28
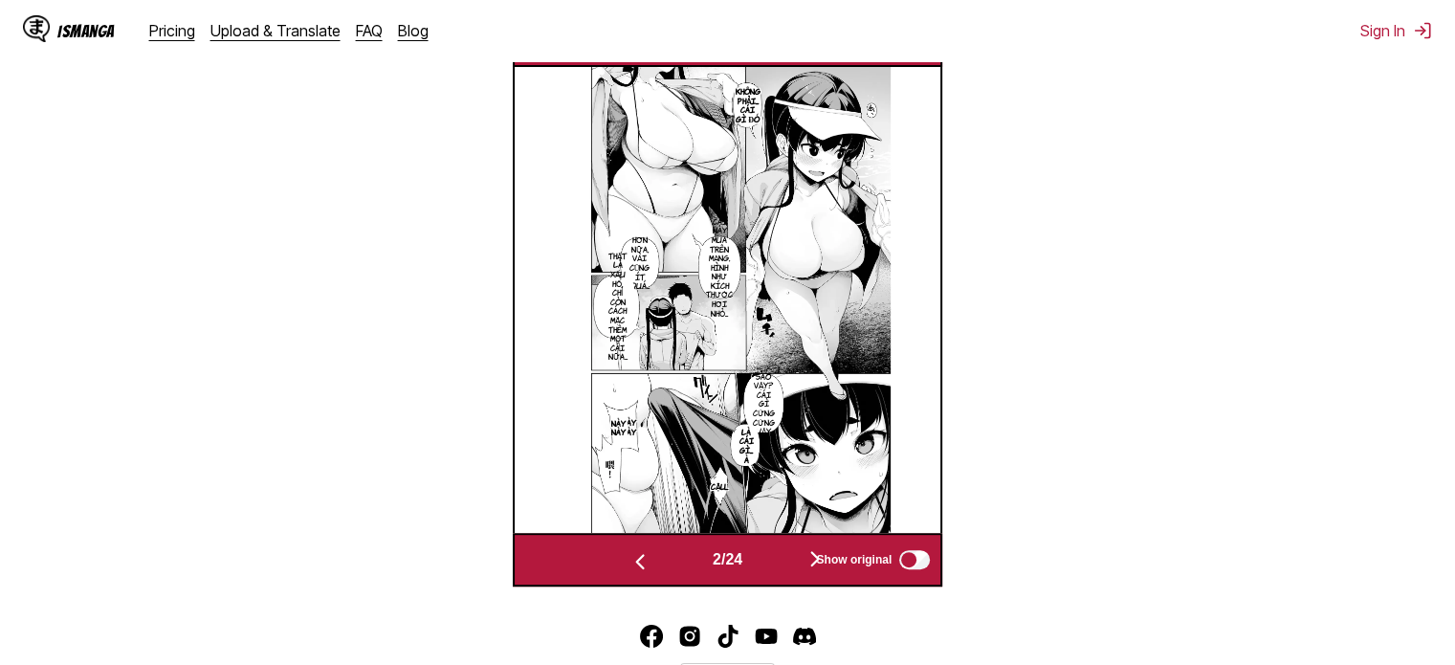
click at [794, 447] on img at bounding box center [726, 300] width 328 height 466
click at [788, 546] on button "button" at bounding box center [814, 560] width 115 height 28
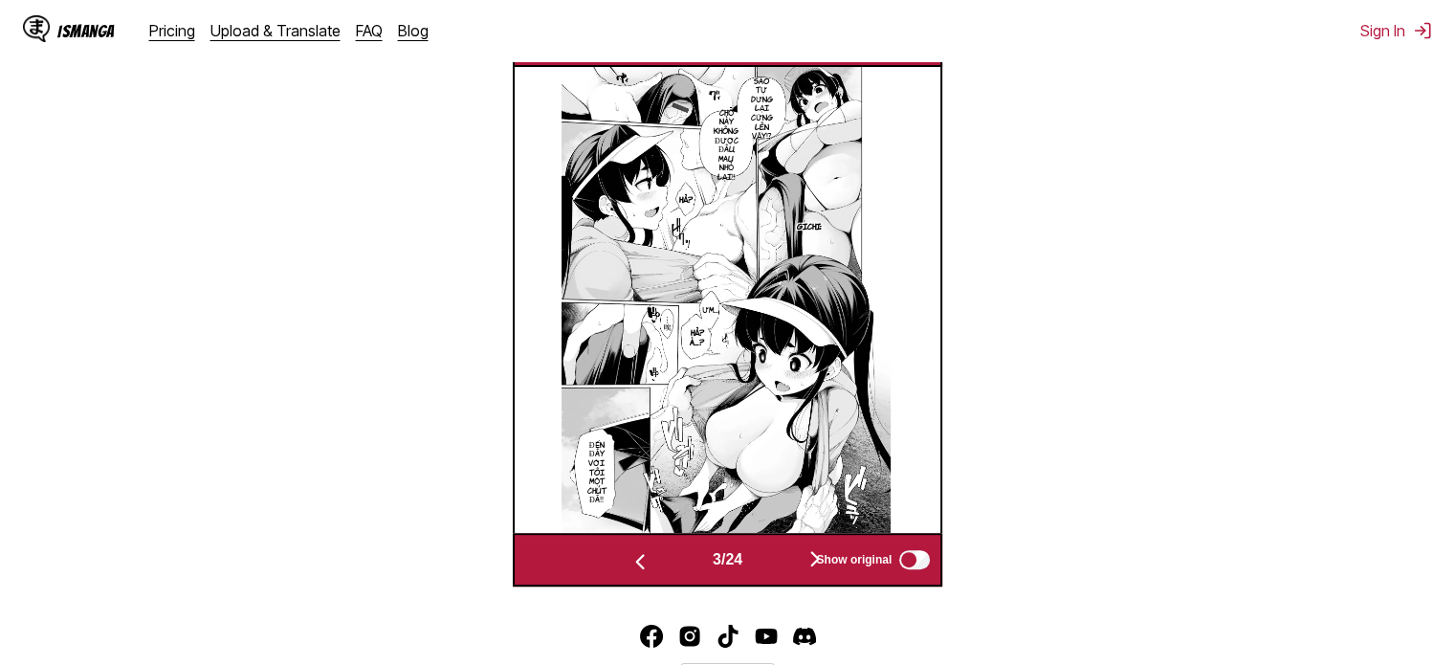
click at [778, 546] on button "button" at bounding box center [814, 560] width 115 height 28
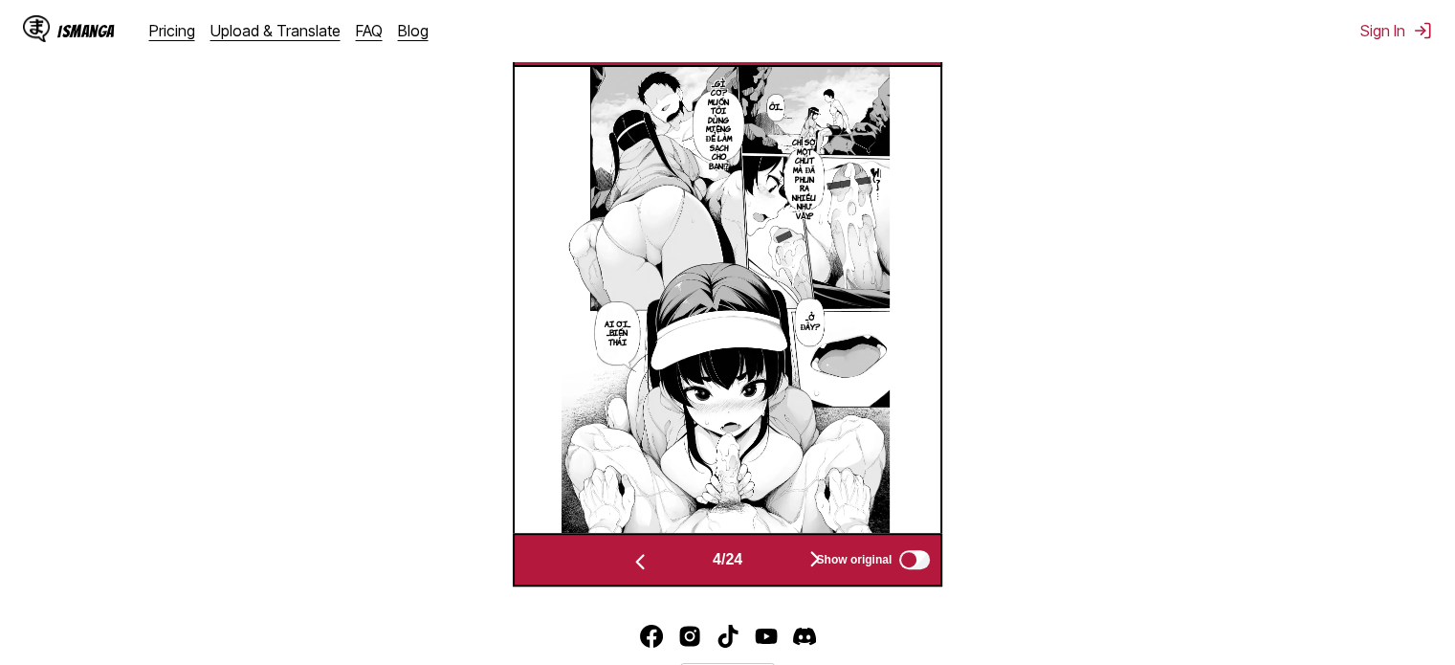
click at [778, 546] on button "button" at bounding box center [814, 560] width 115 height 28
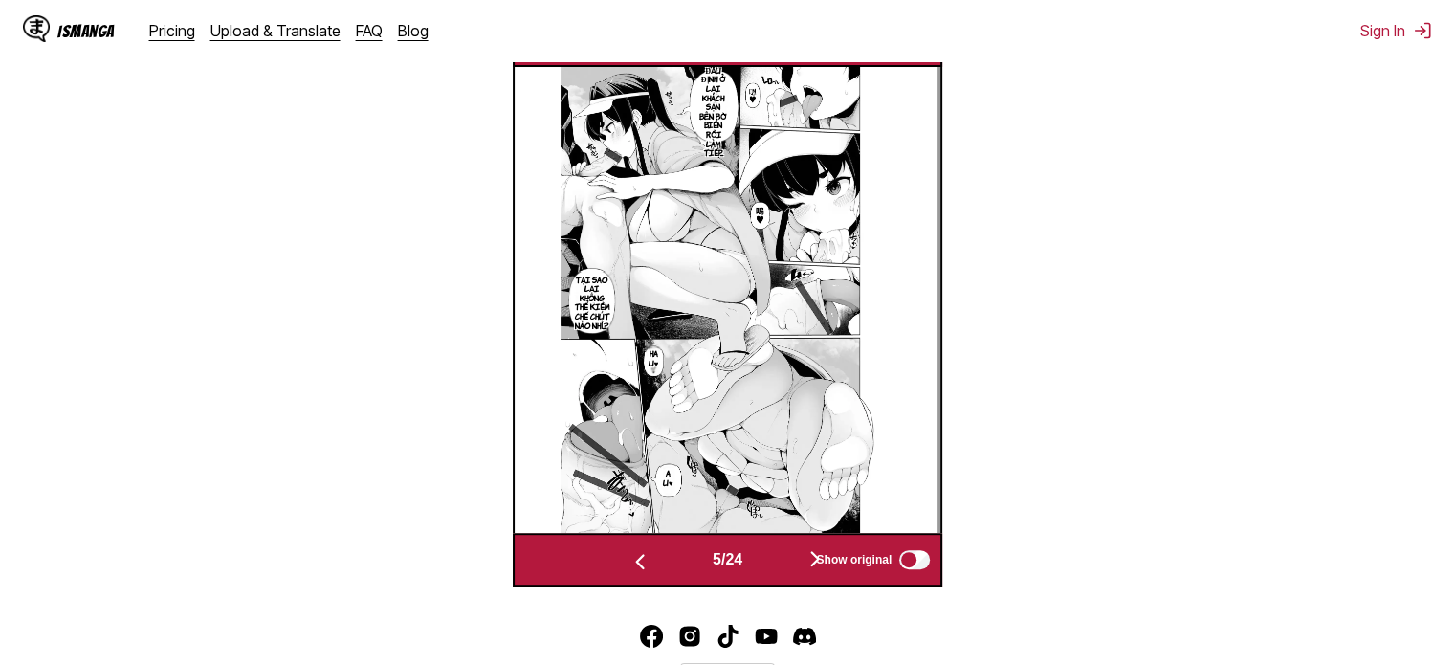
click at [778, 546] on button "button" at bounding box center [814, 560] width 115 height 28
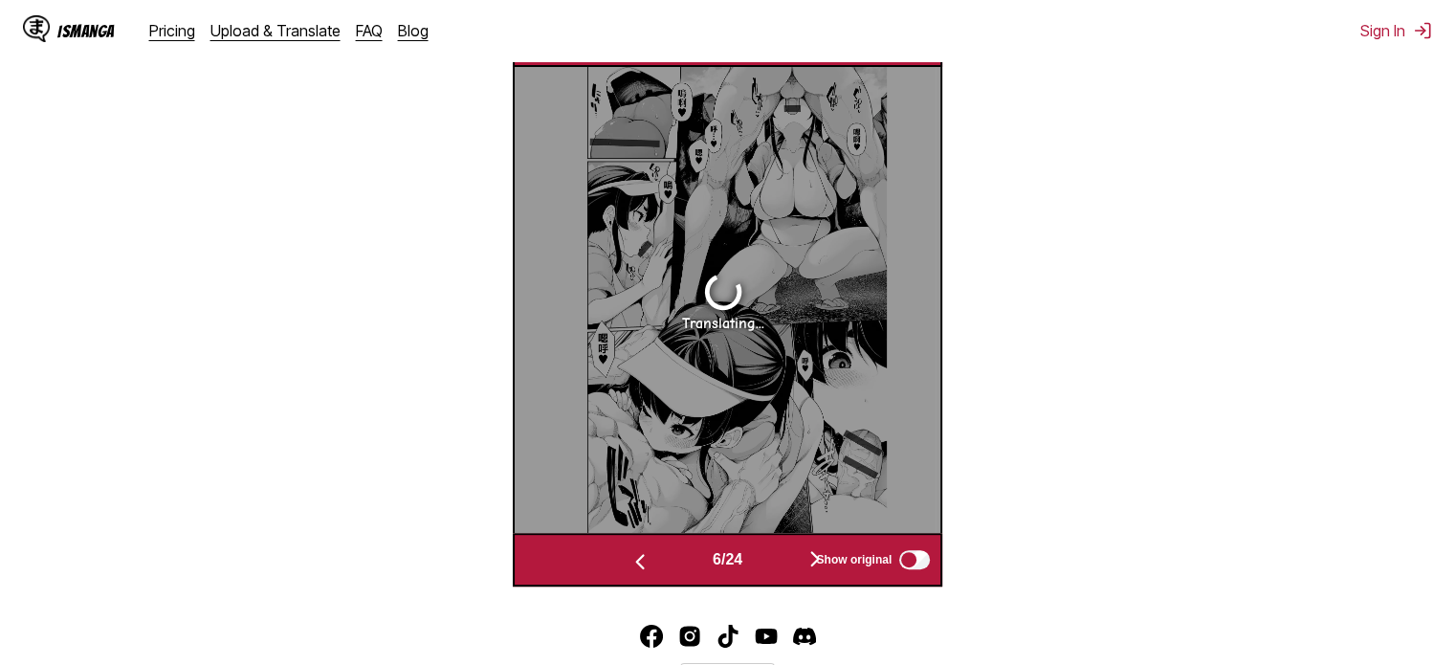
click at [646, 546] on button "button" at bounding box center [639, 560] width 115 height 28
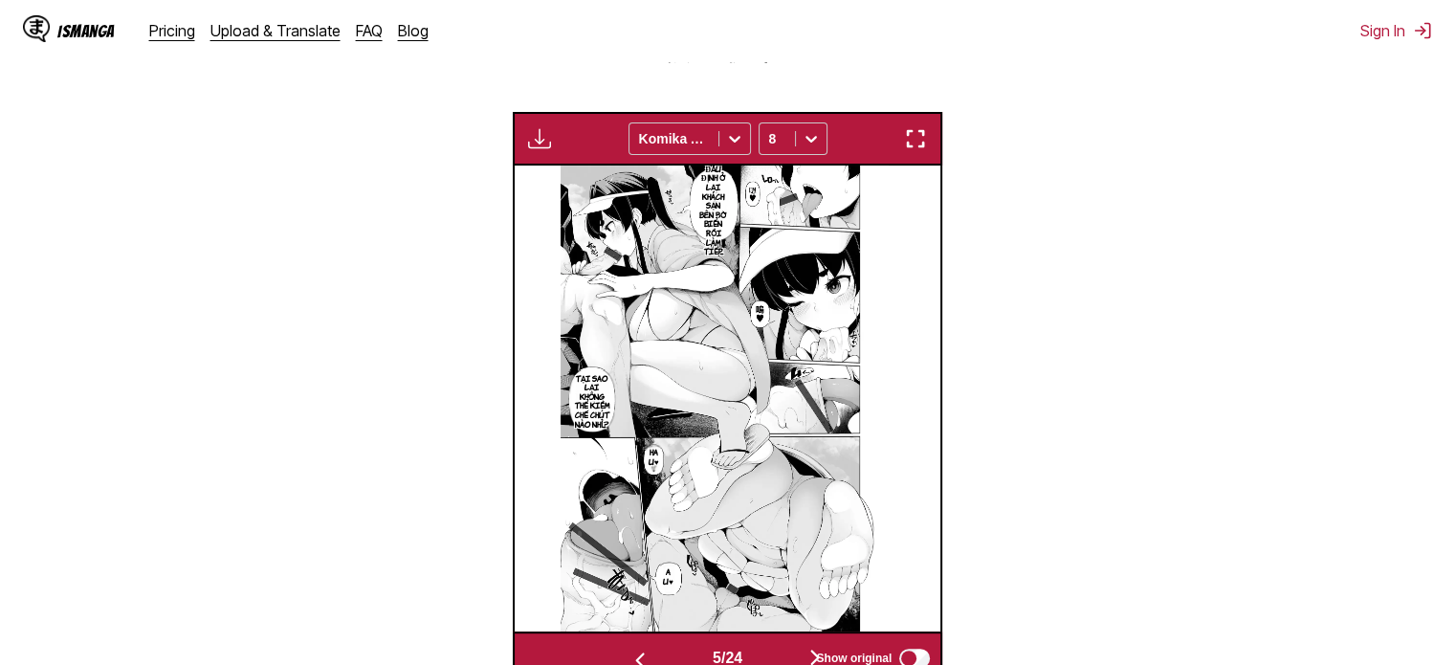
scroll to position [669, 0]
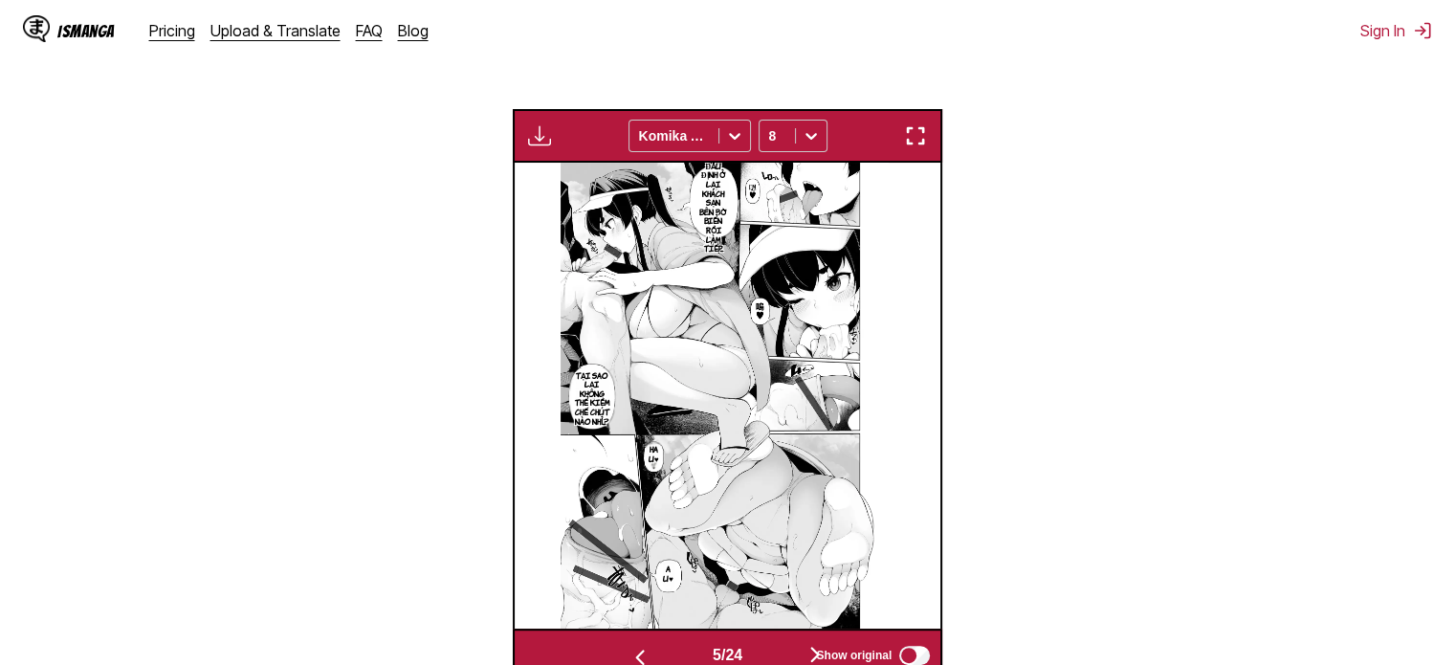
click at [634, 646] on img "button" at bounding box center [639, 657] width 23 height 23
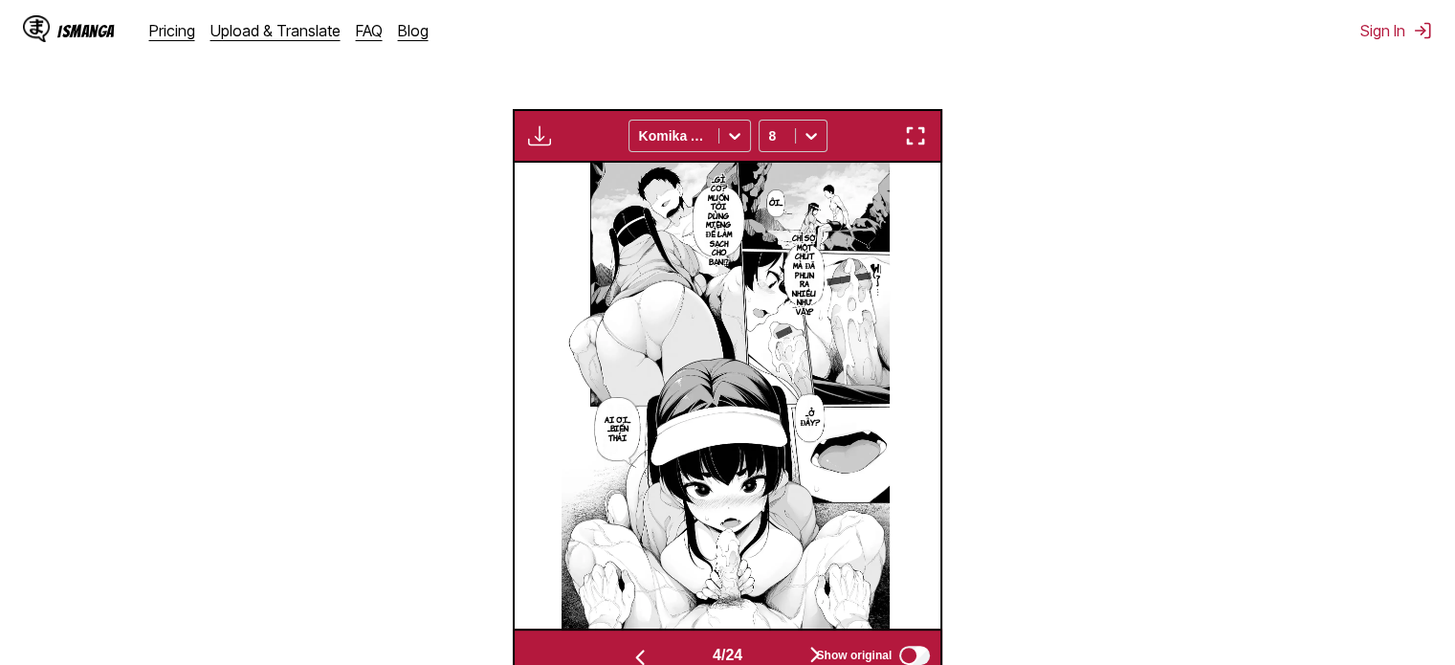
click at [634, 646] on img "button" at bounding box center [639, 657] width 23 height 23
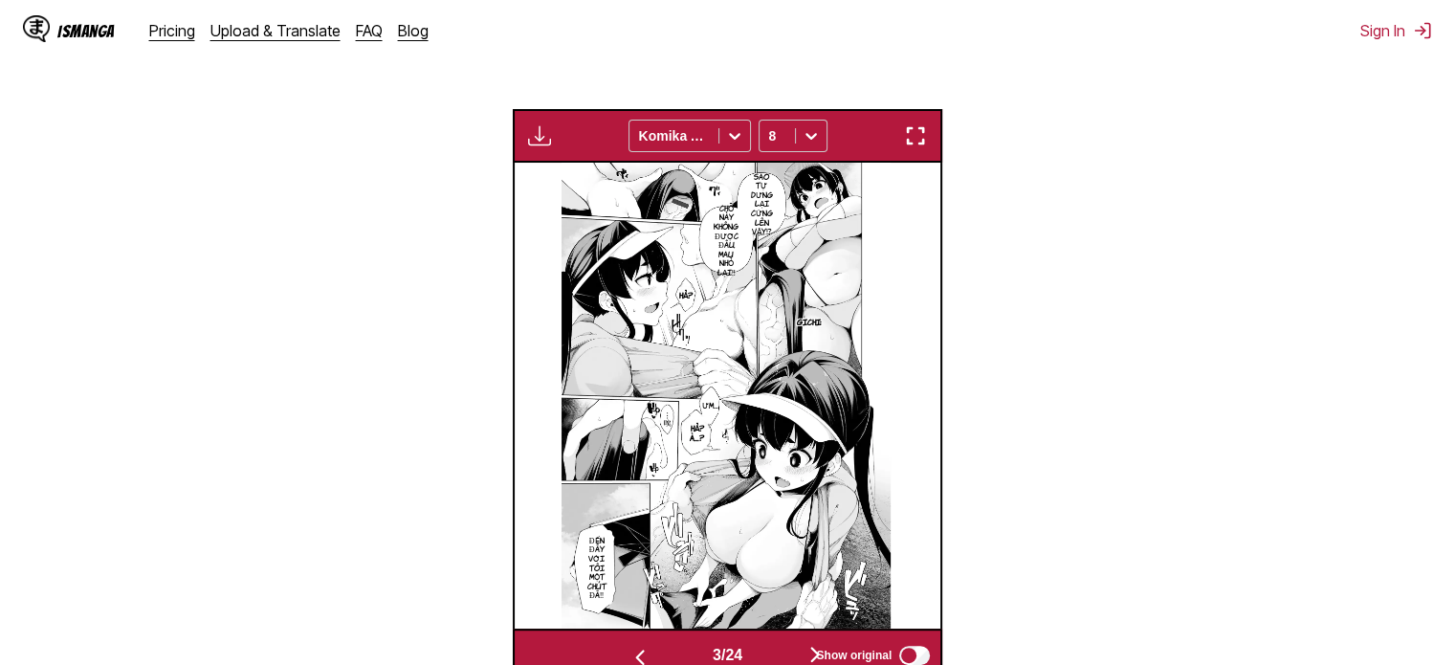
click at [634, 646] on img "button" at bounding box center [639, 657] width 23 height 23
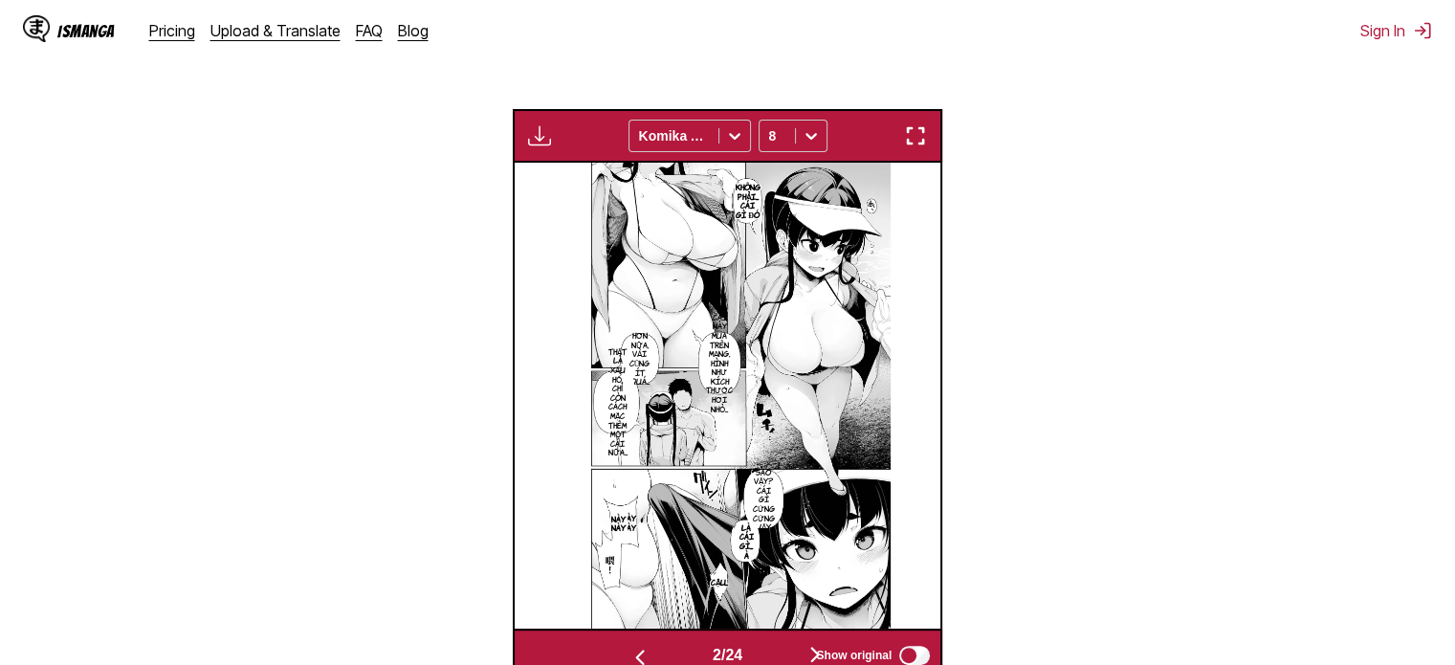
click at [634, 646] on img "button" at bounding box center [639, 657] width 23 height 23
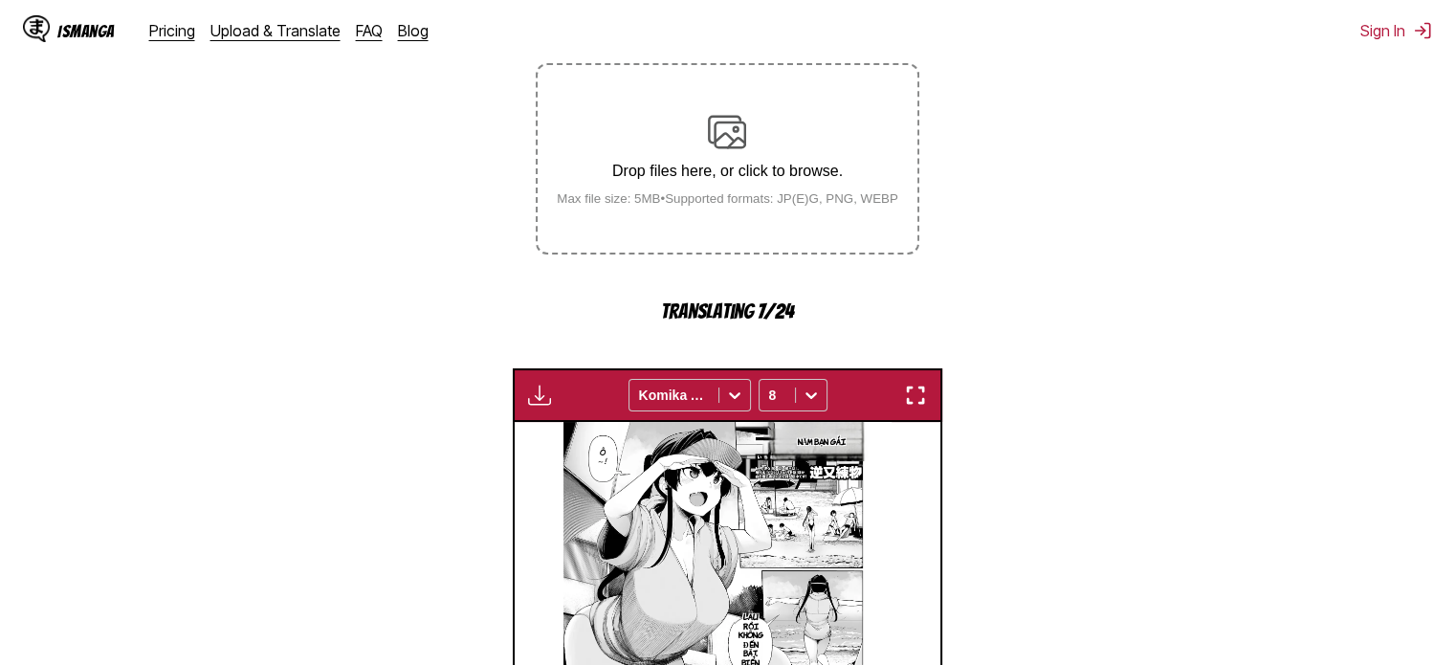
scroll to position [191, 0]
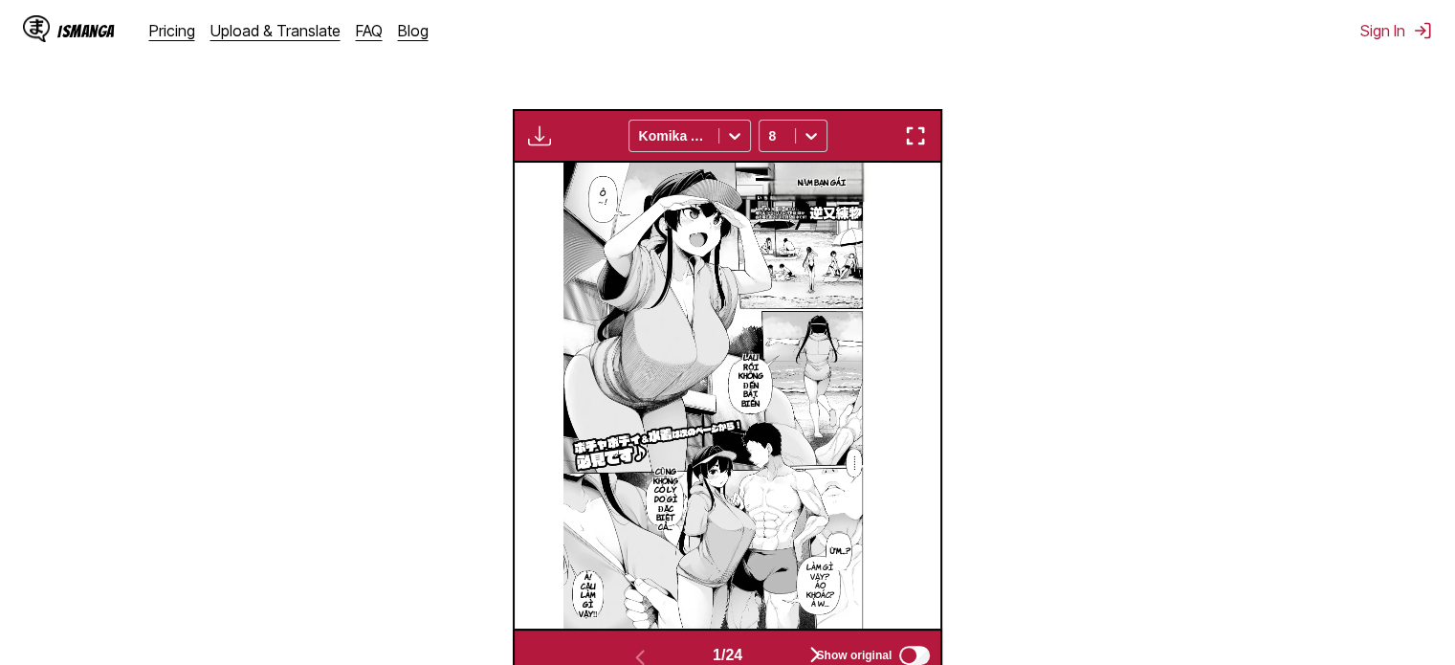
click at [1017, 428] on section "From Japanese To Vietnamese Drop files here, or click to browse. Max file size:…" at bounding box center [727, 159] width 1424 height 1046
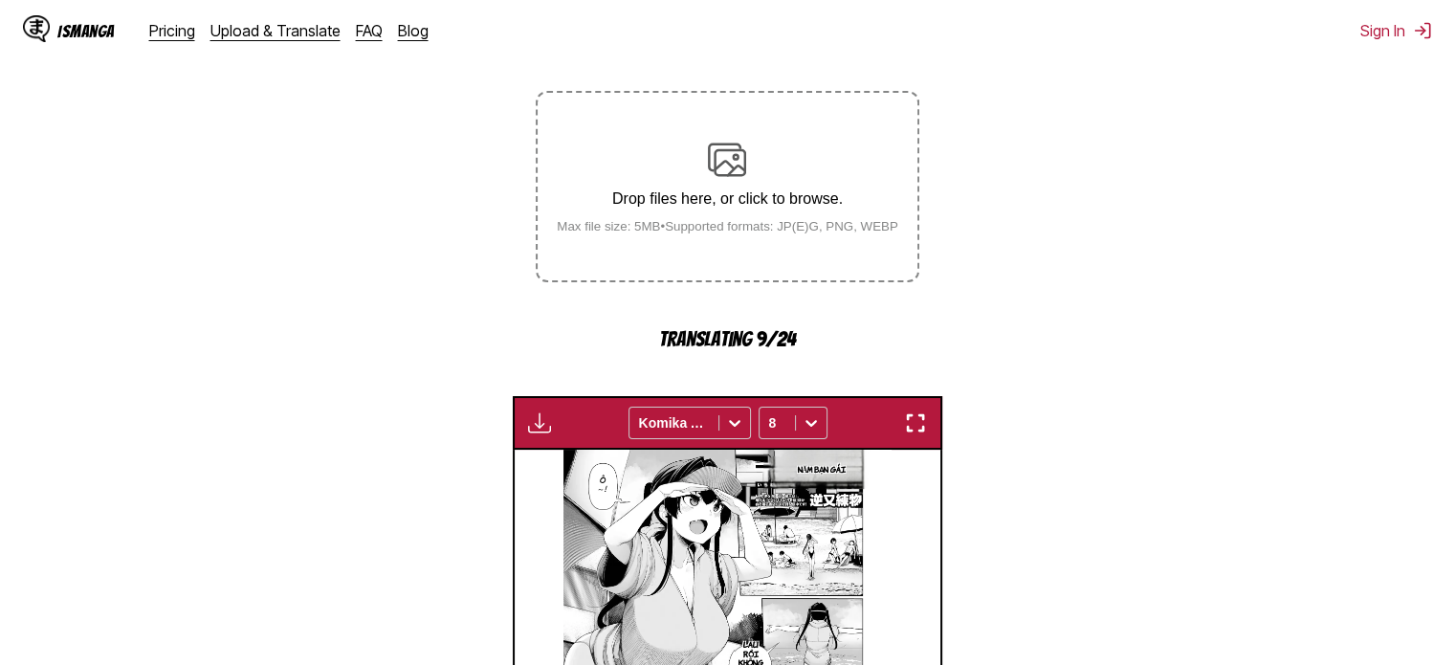
click at [735, 328] on p "Translating 9/24" at bounding box center [727, 339] width 383 height 22
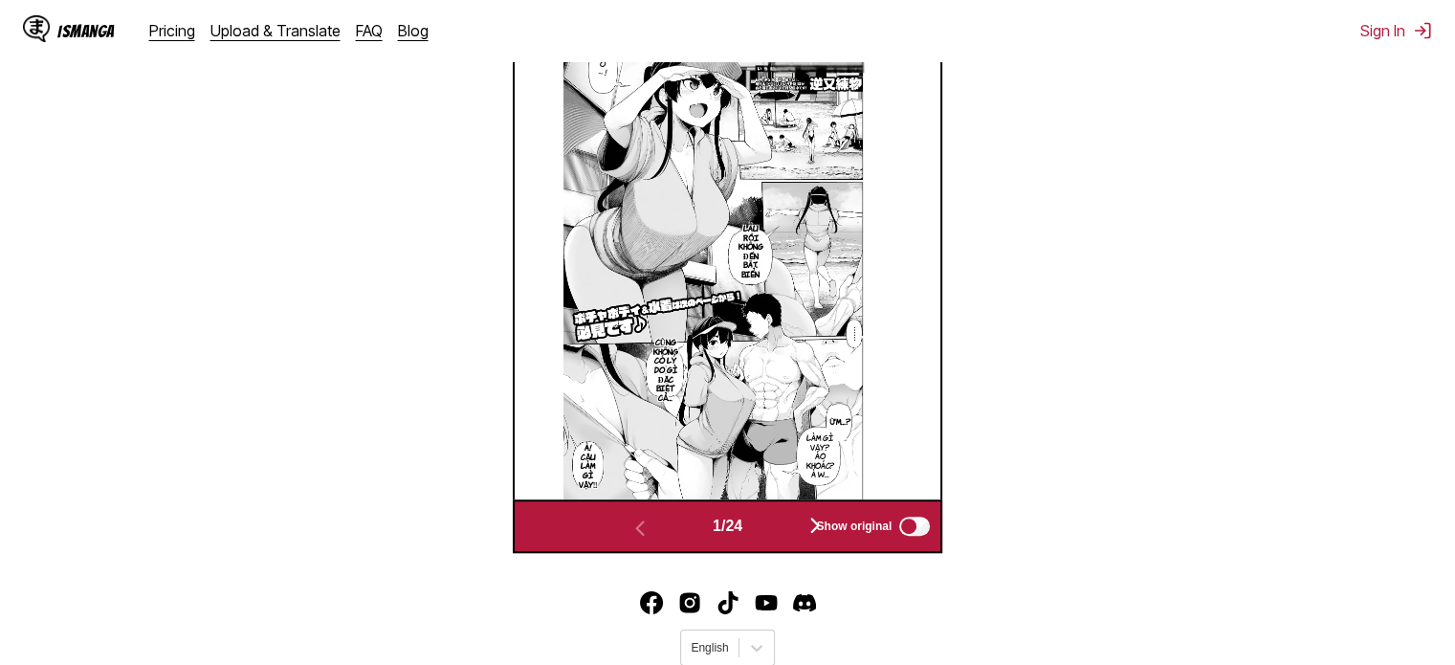
scroll to position [512, 0]
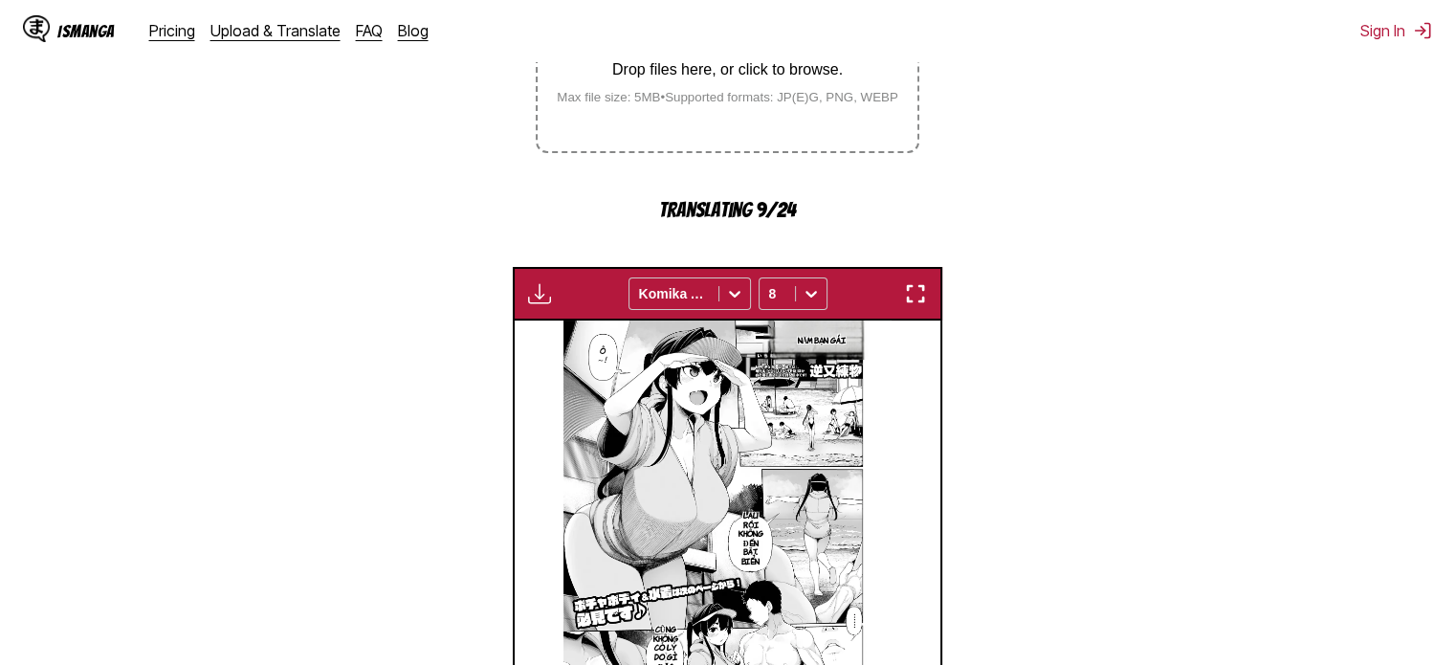
click at [540, 282] on img "button" at bounding box center [539, 293] width 23 height 23
click at [1050, 219] on section "From Japanese To Vietnamese Drop files here, or click to browse. Max file size:…" at bounding box center [727, 316] width 1424 height 1046
click at [546, 282] on img "button" at bounding box center [539, 293] width 23 height 23
click at [565, 289] on small "Available for premium users only" at bounding box center [570, 338] width 81 height 98
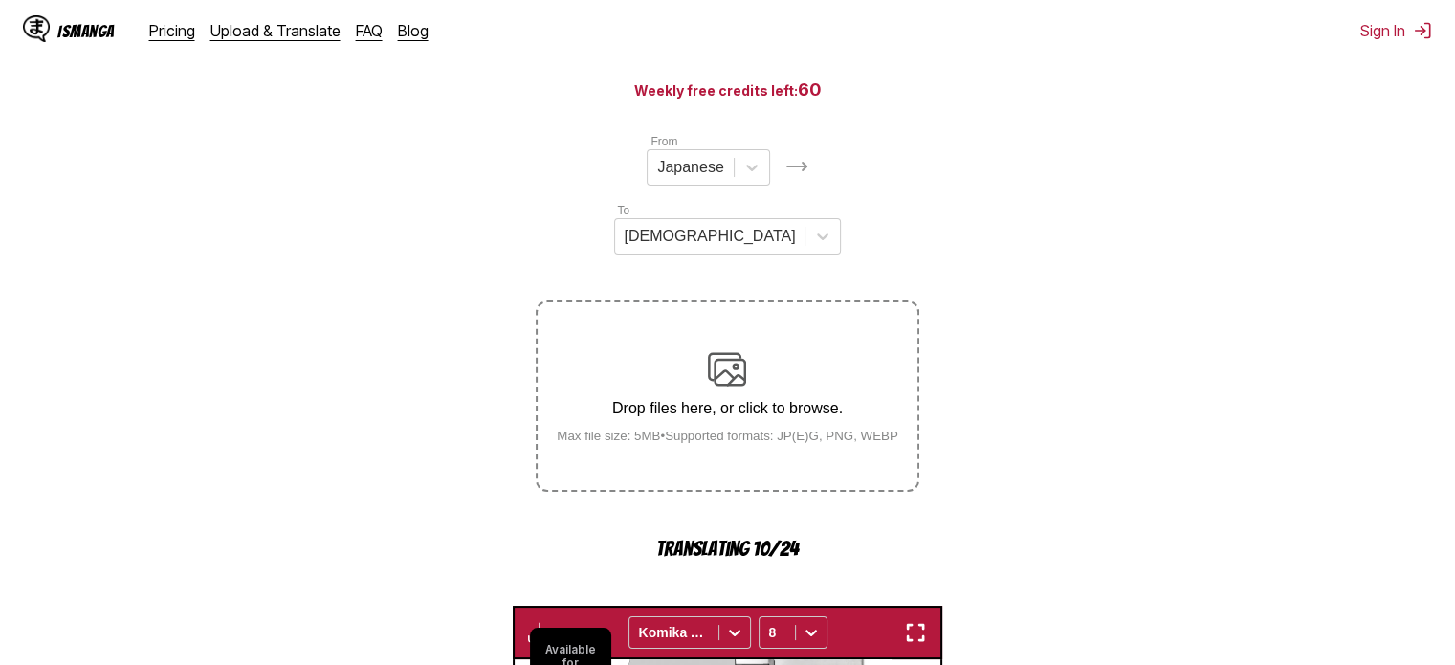
scroll to position [33, 0]
